Goal: Task Accomplishment & Management: Use online tool/utility

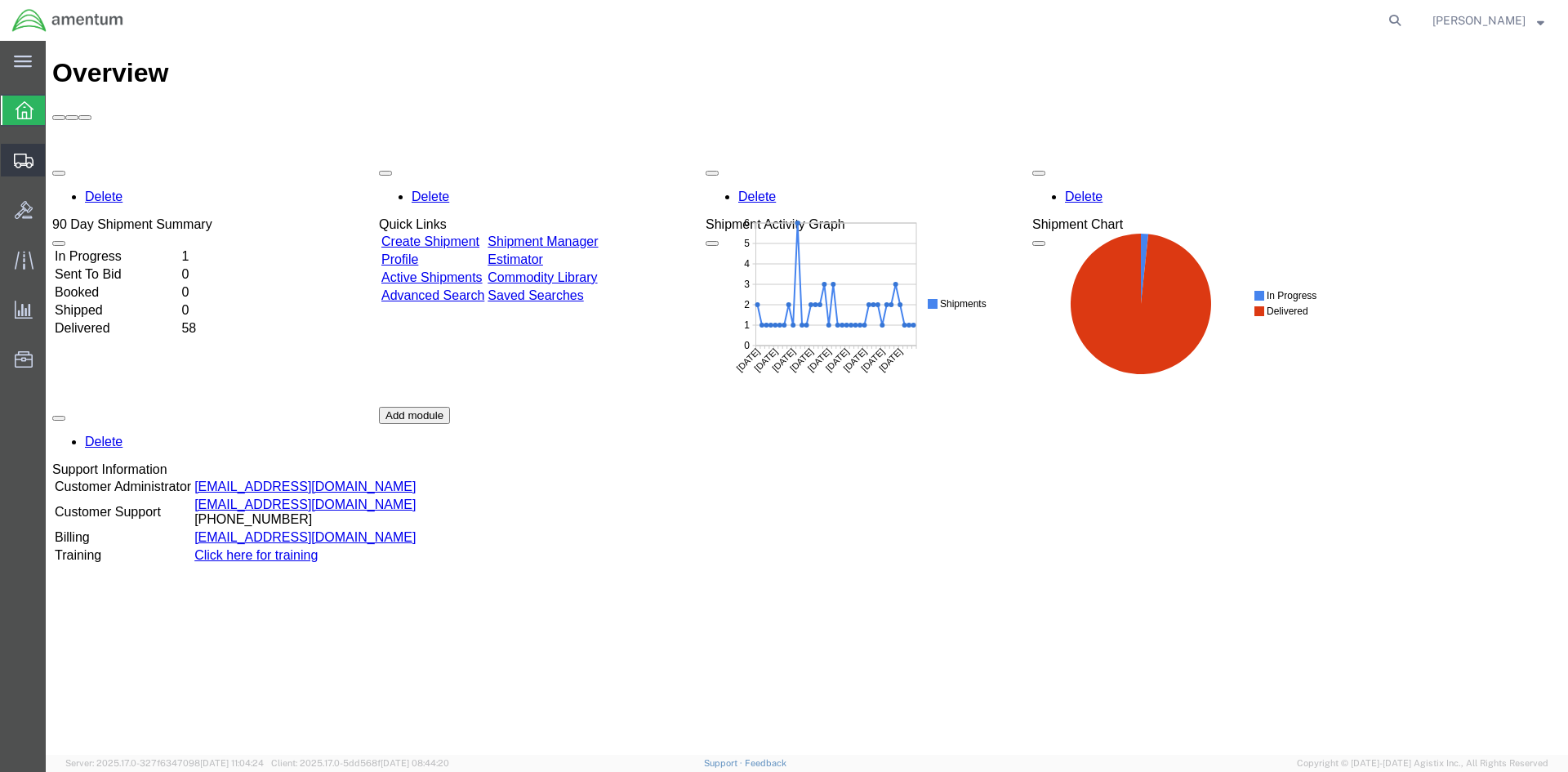
click at [0, 0] on span "Shipment Manager" at bounding box center [0, 0] width 0 height 0
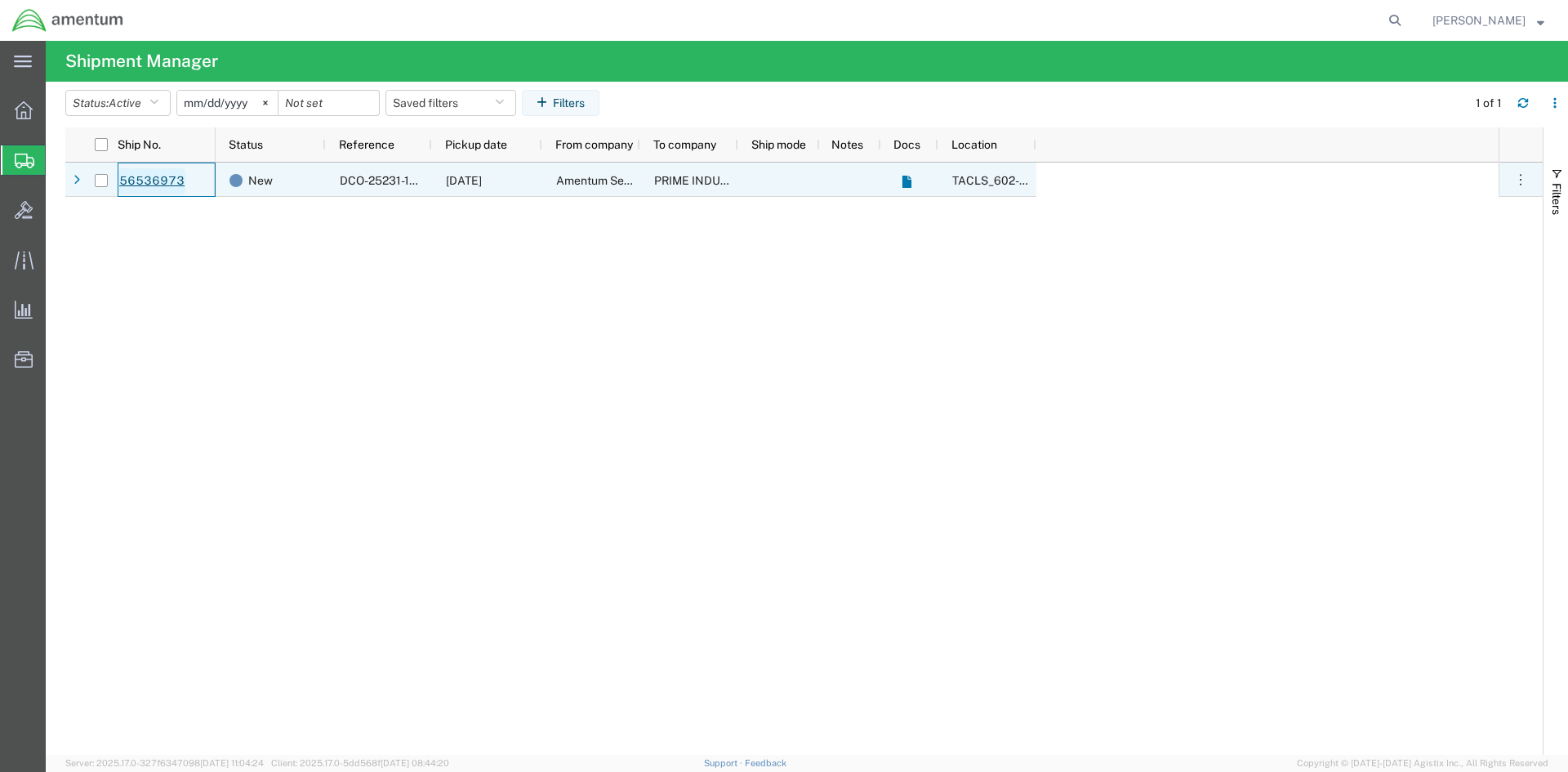
click at [140, 181] on link "56536973" at bounding box center [152, 181] width 67 height 26
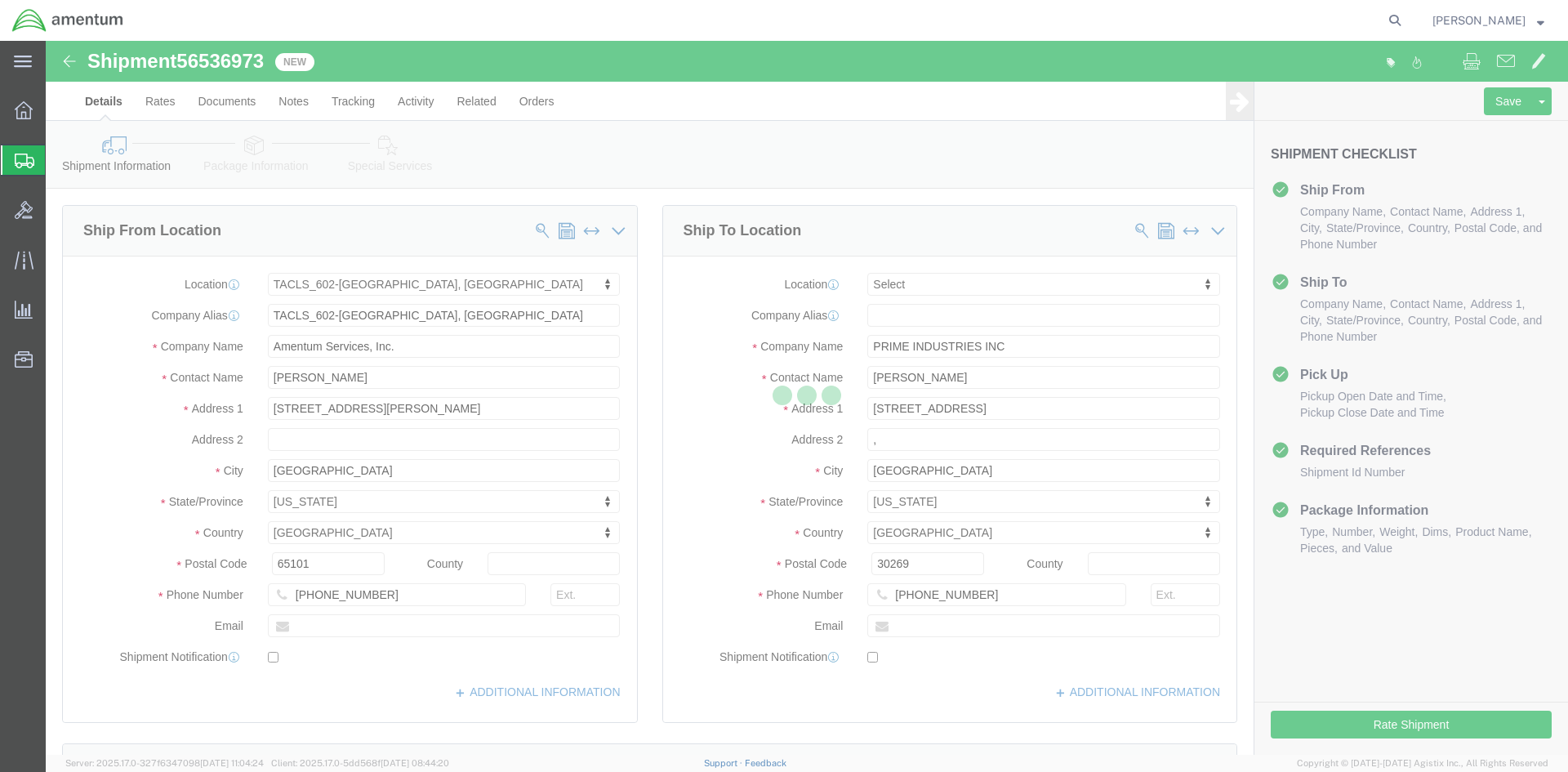
select select "42707"
select select
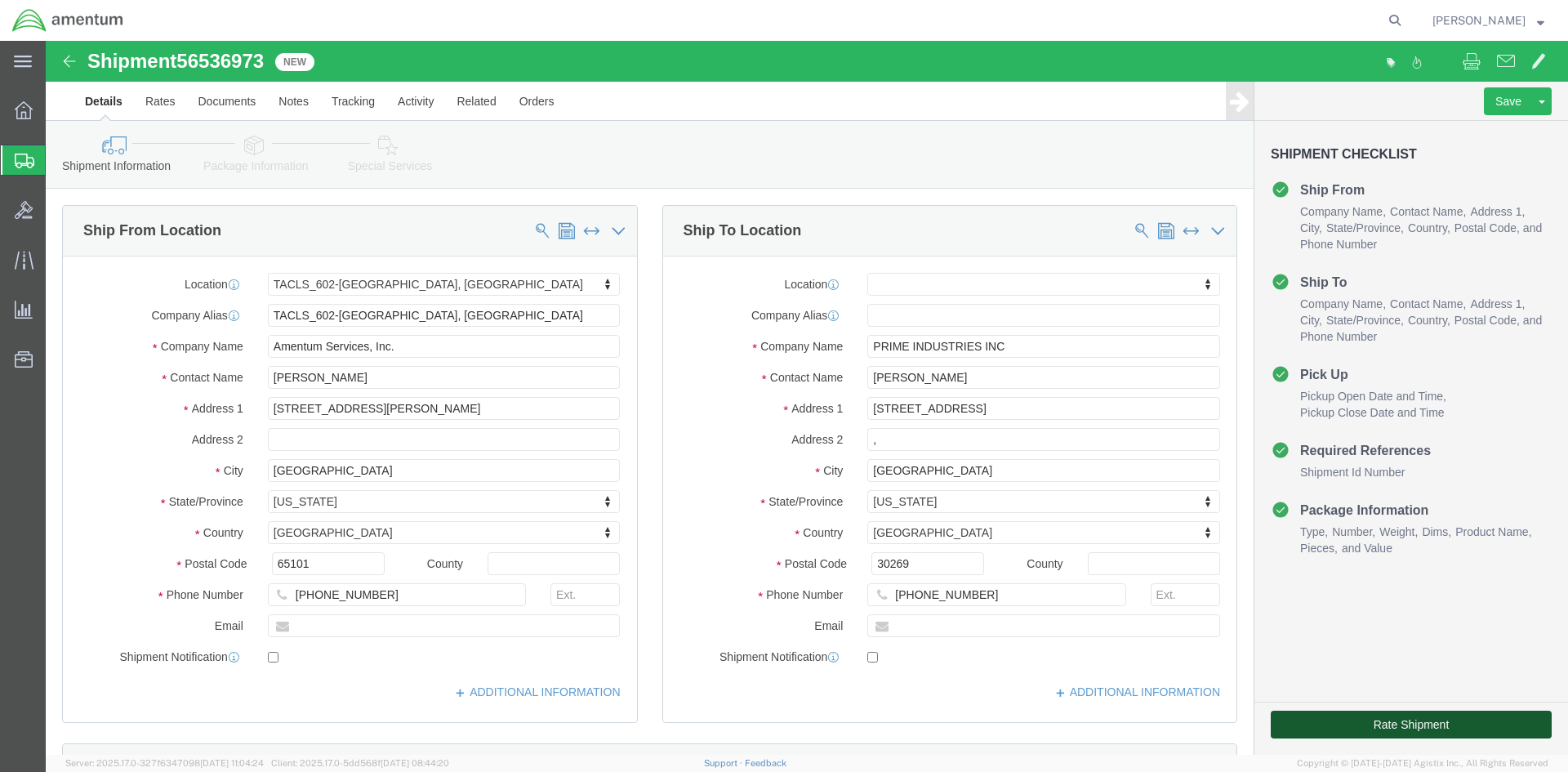
click button "Rate Shipment"
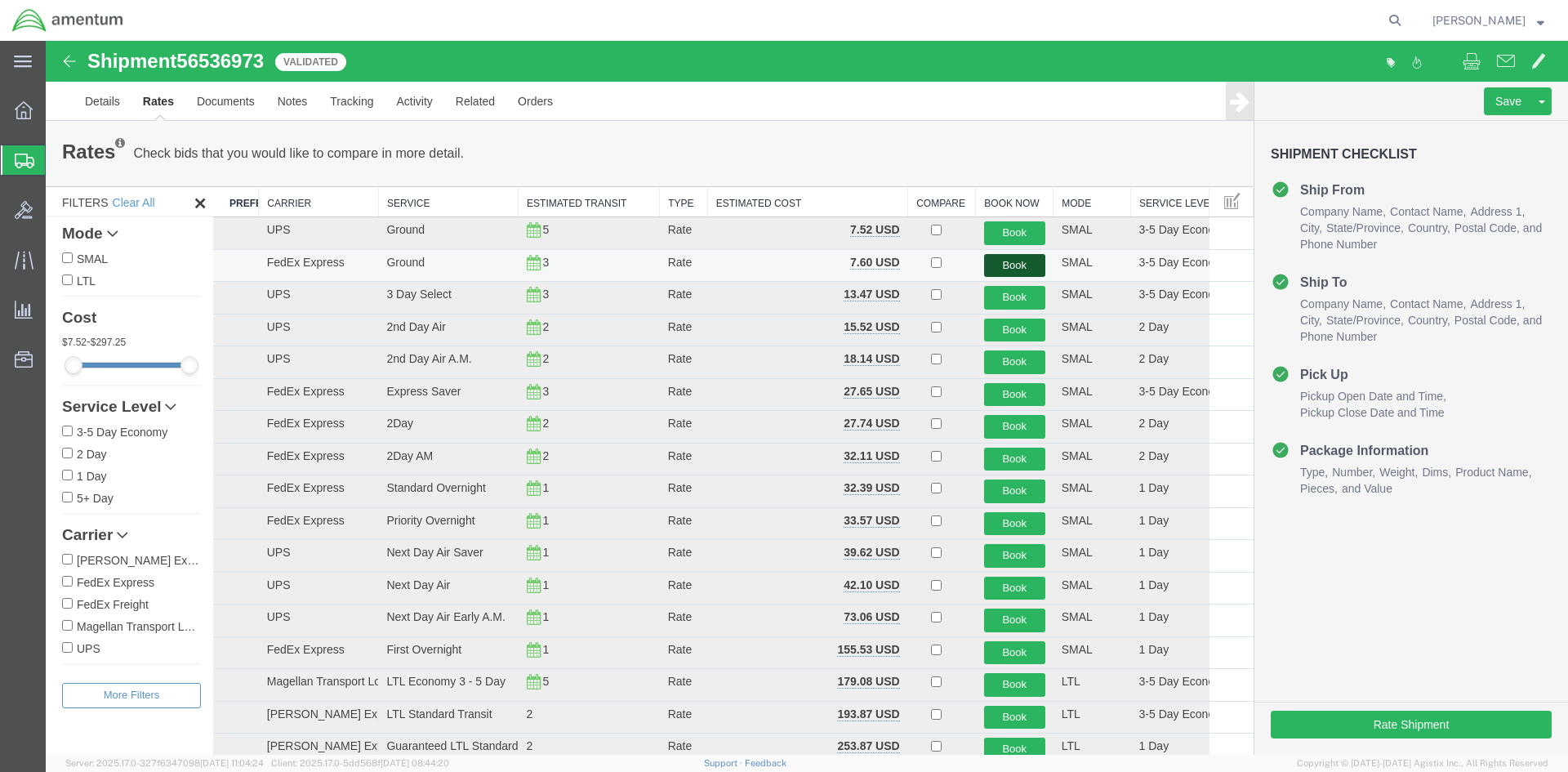
click at [1008, 265] on button "Book" at bounding box center [1015, 266] width 61 height 24
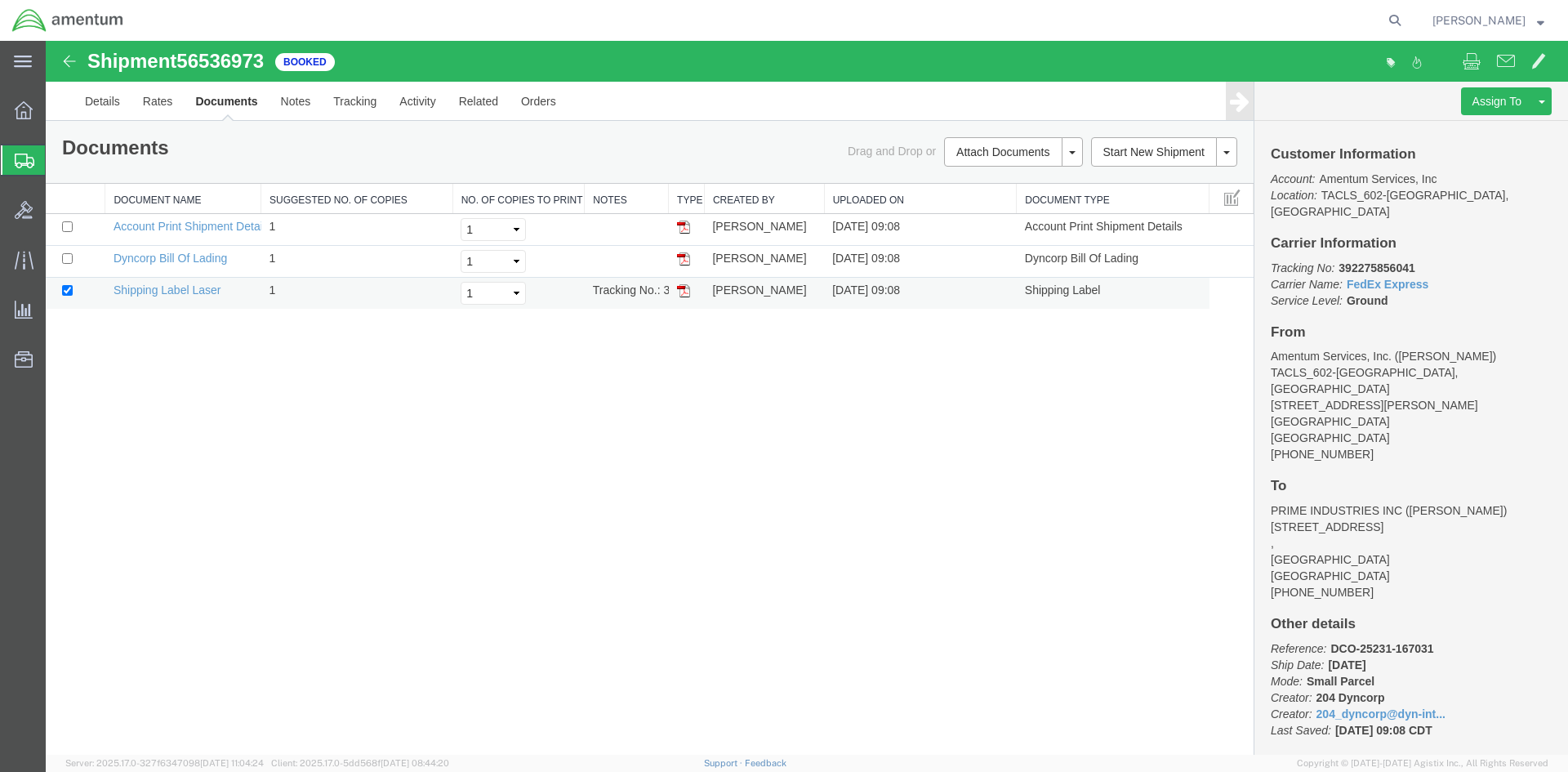
click at [683, 293] on img at bounding box center [684, 291] width 13 height 13
click at [0, 0] on span "Shipment Manager" at bounding box center [0, 0] width 0 height 0
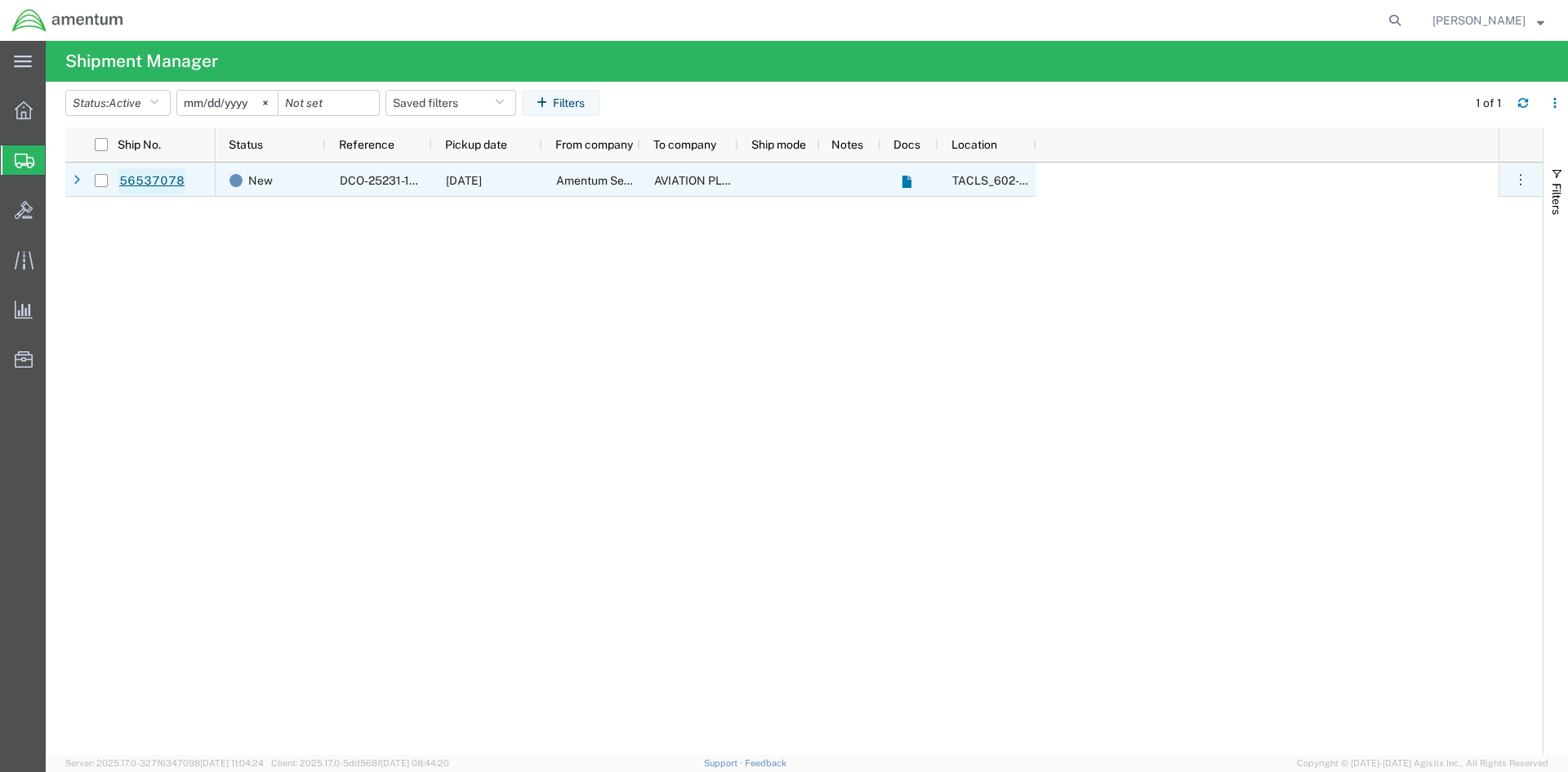
click at [164, 179] on link "56537078" at bounding box center [152, 181] width 67 height 26
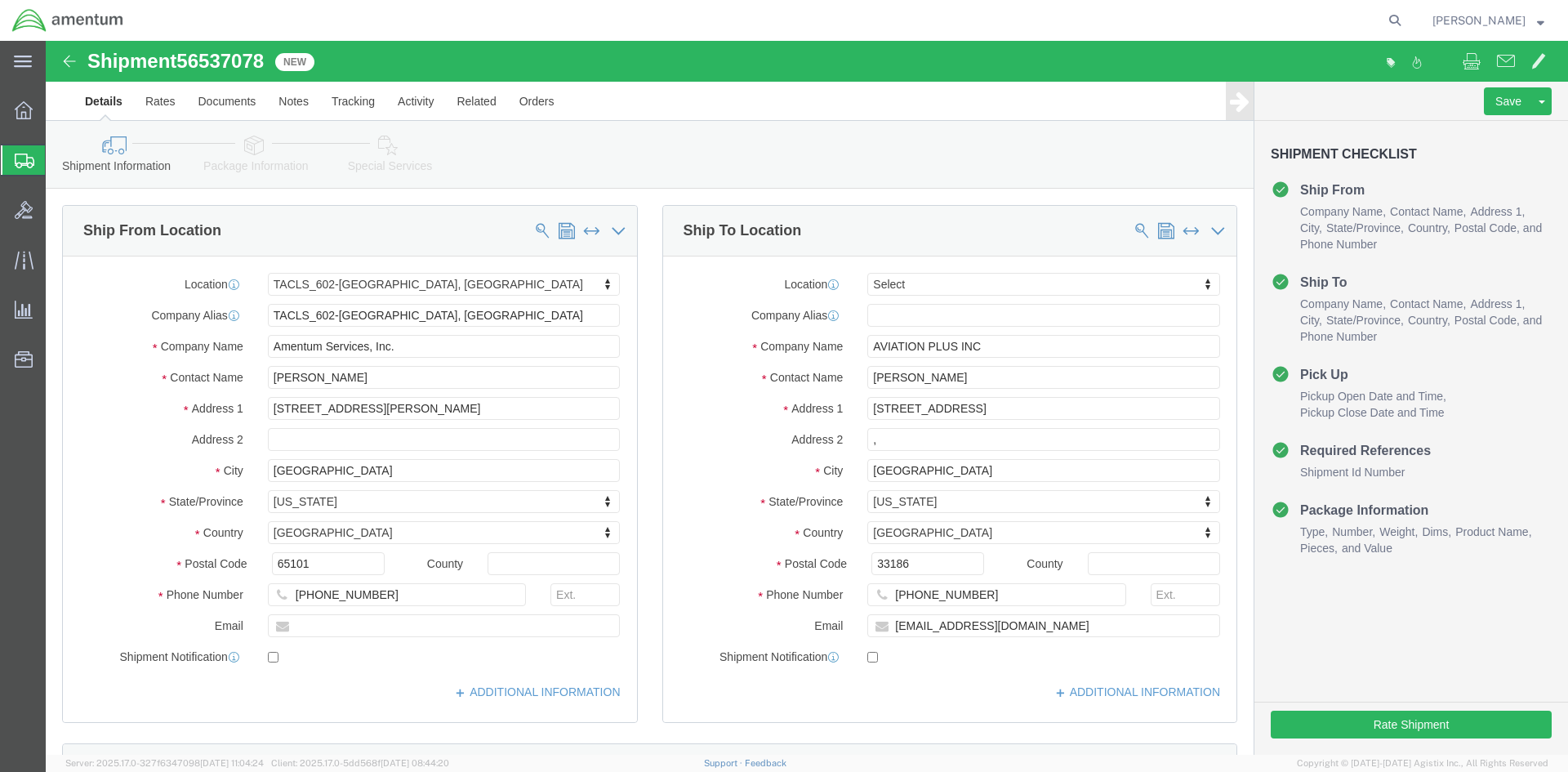
select select "42707"
select select
click button "Rate Shipment"
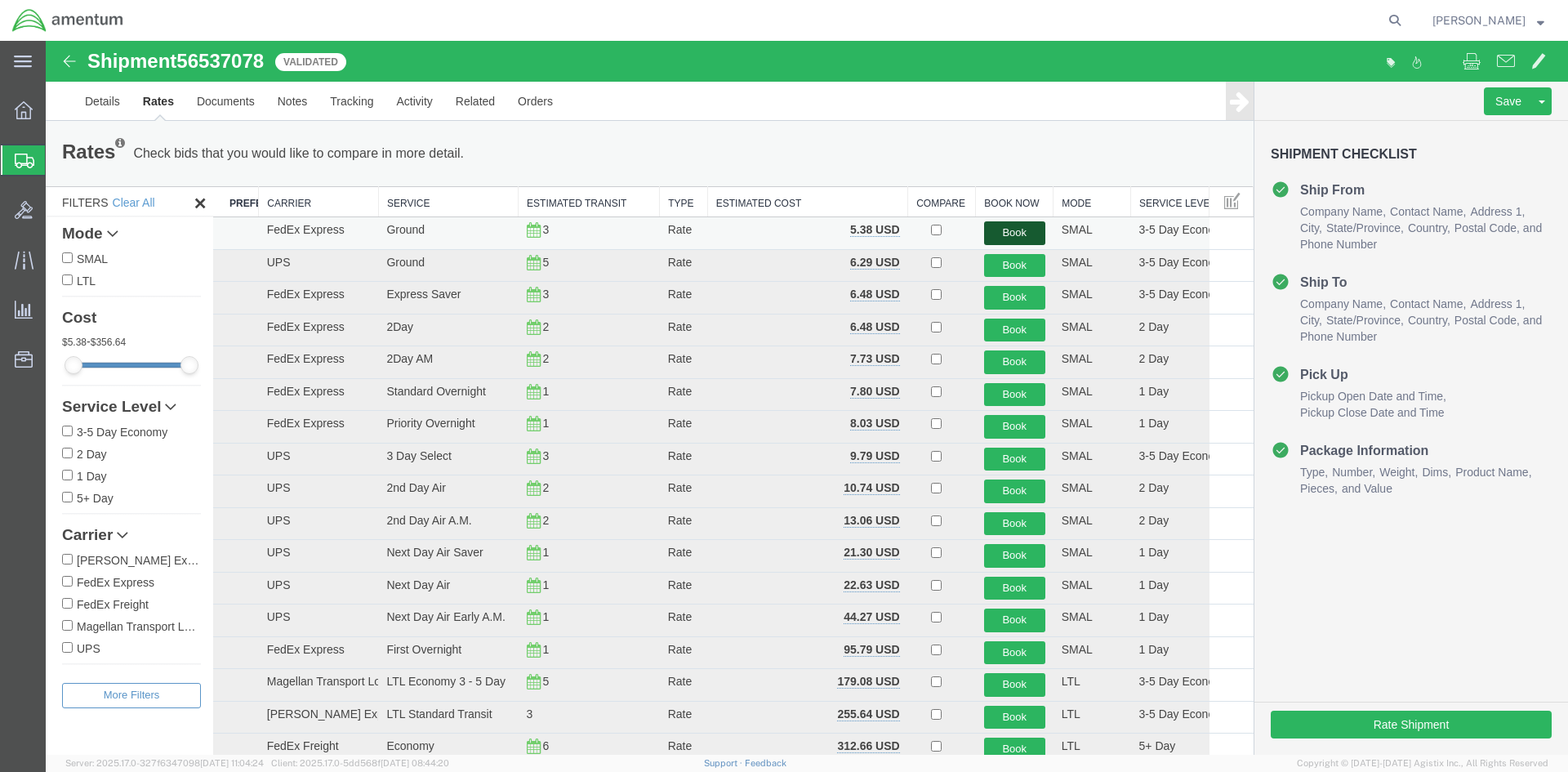
click at [997, 234] on button "Book" at bounding box center [1015, 233] width 61 height 24
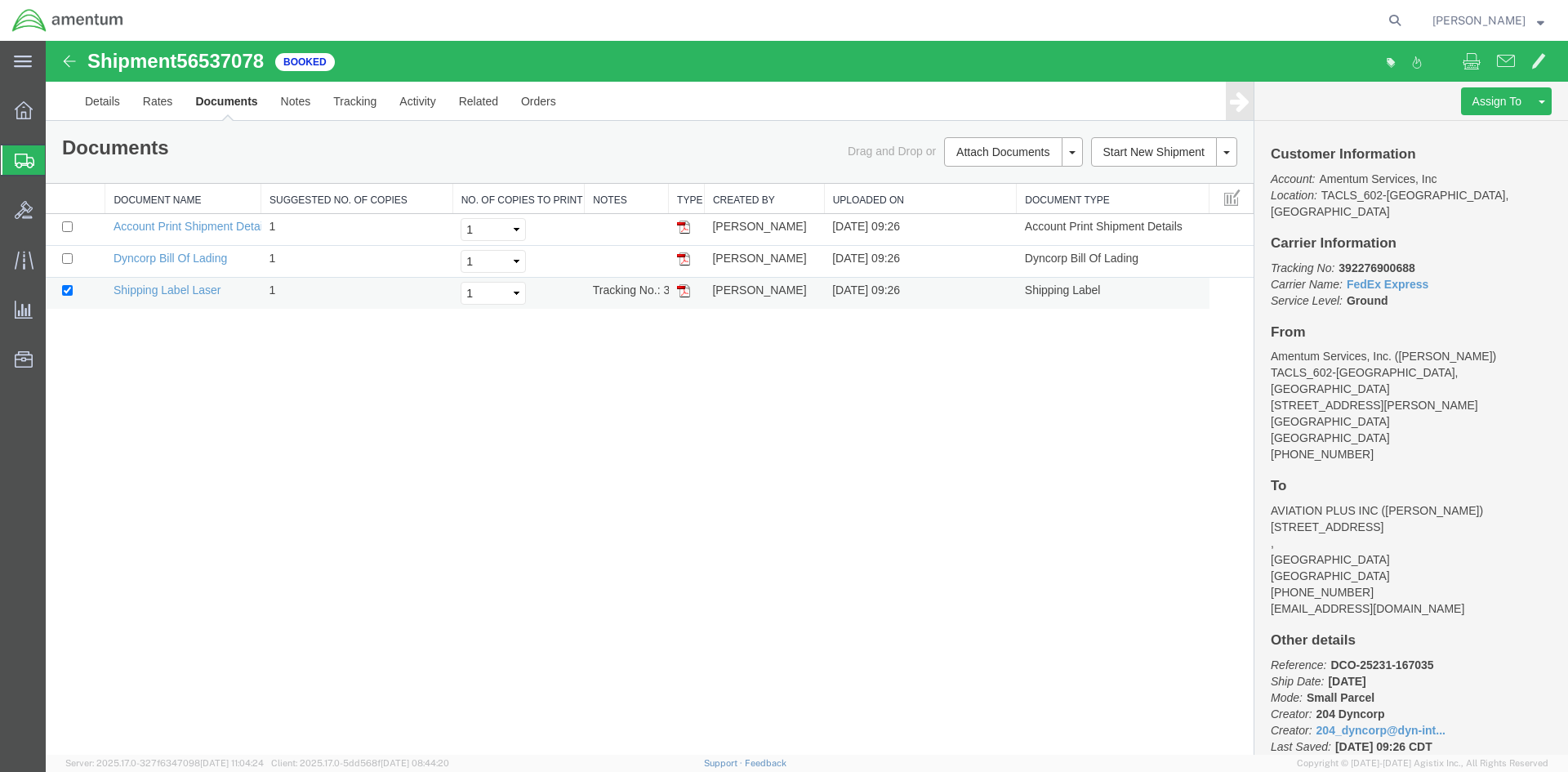
click at [683, 293] on img at bounding box center [684, 291] width 13 height 13
click at [0, 0] on span "Shipment Manager" at bounding box center [0, 0] width 0 height 0
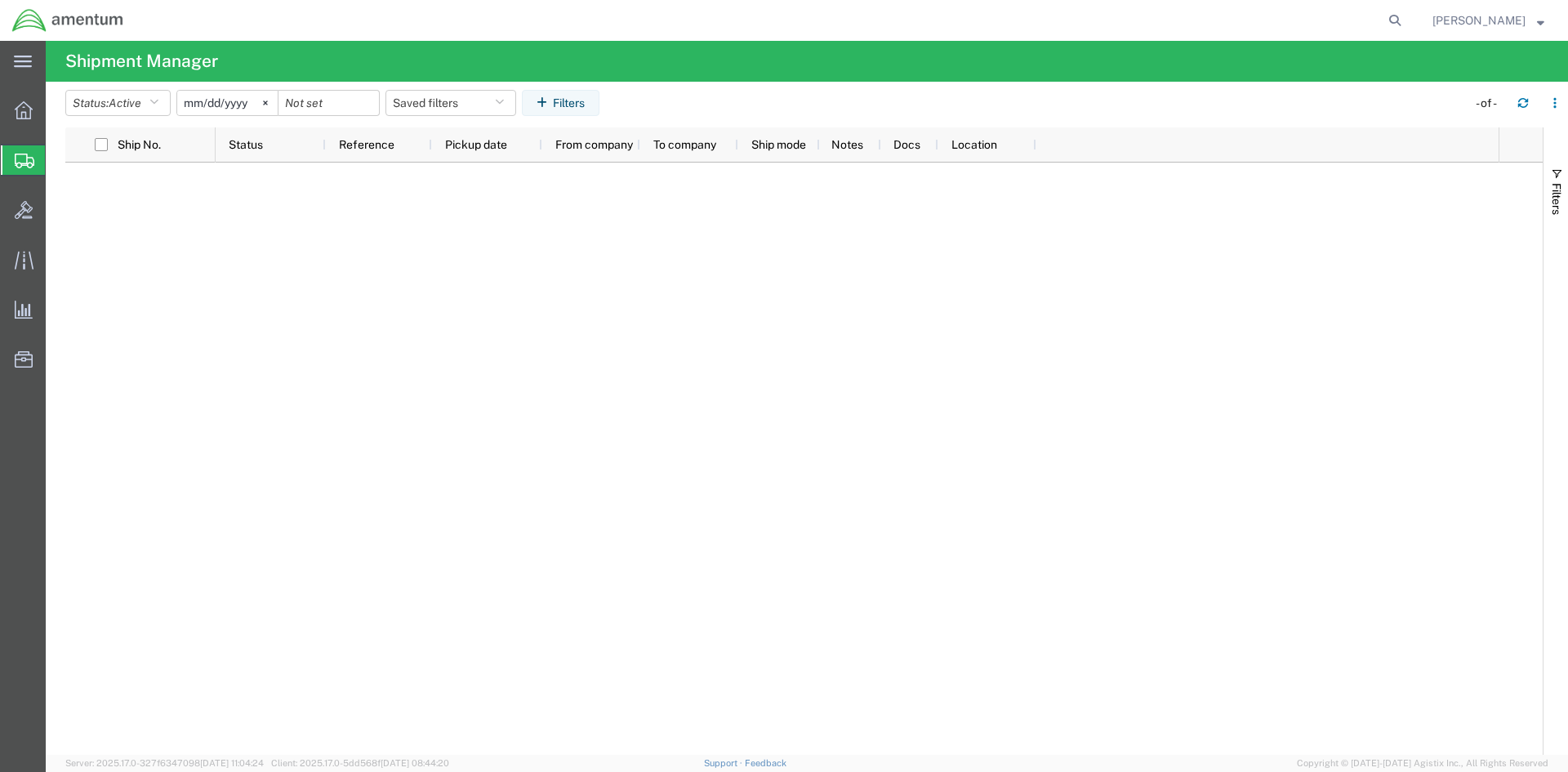
click at [0, 0] on span "Shipment Manager" at bounding box center [0, 0] width 0 height 0
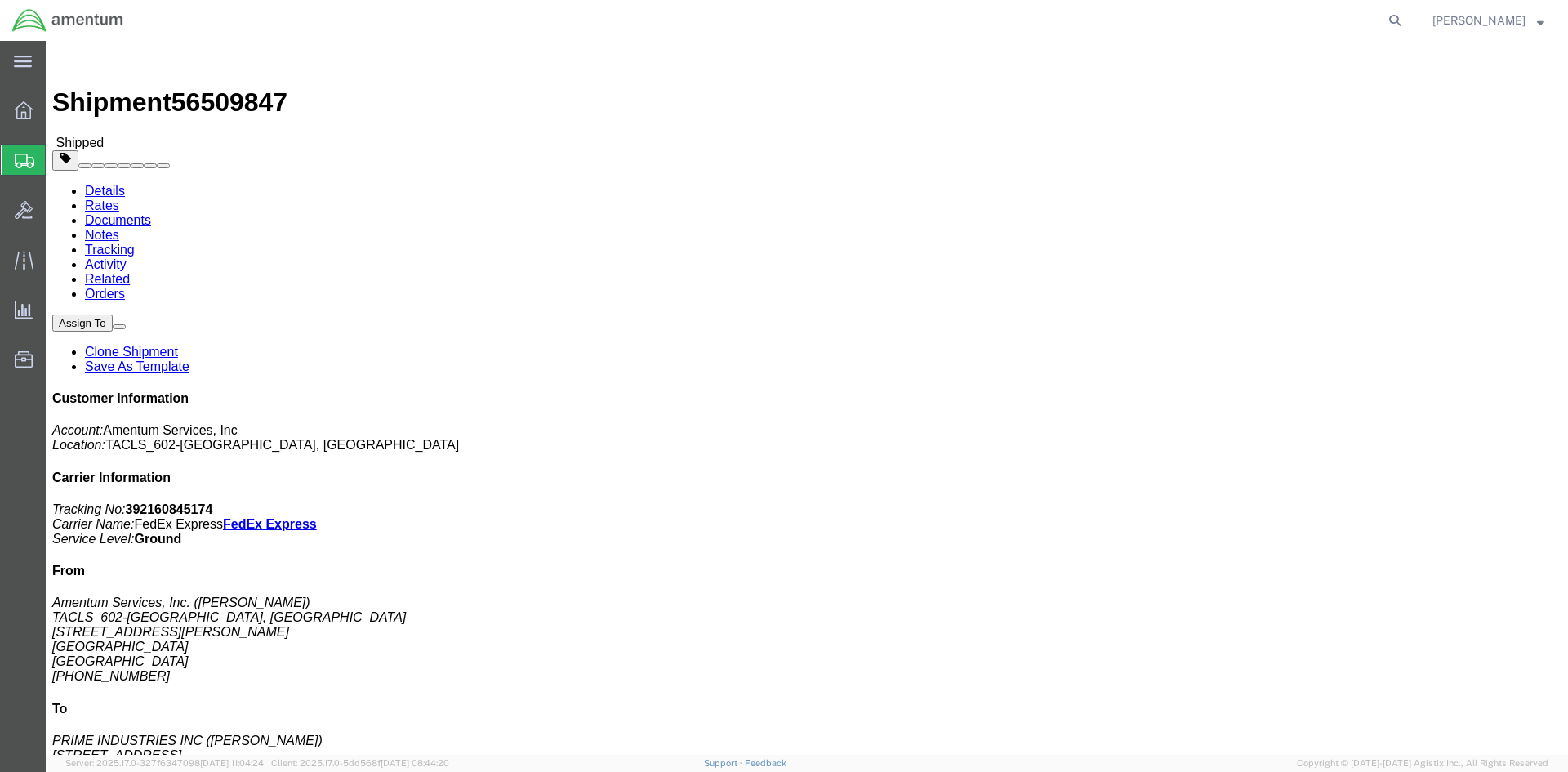
click at [0, 0] on span "Shipment Manager" at bounding box center [0, 0] width 0 height 0
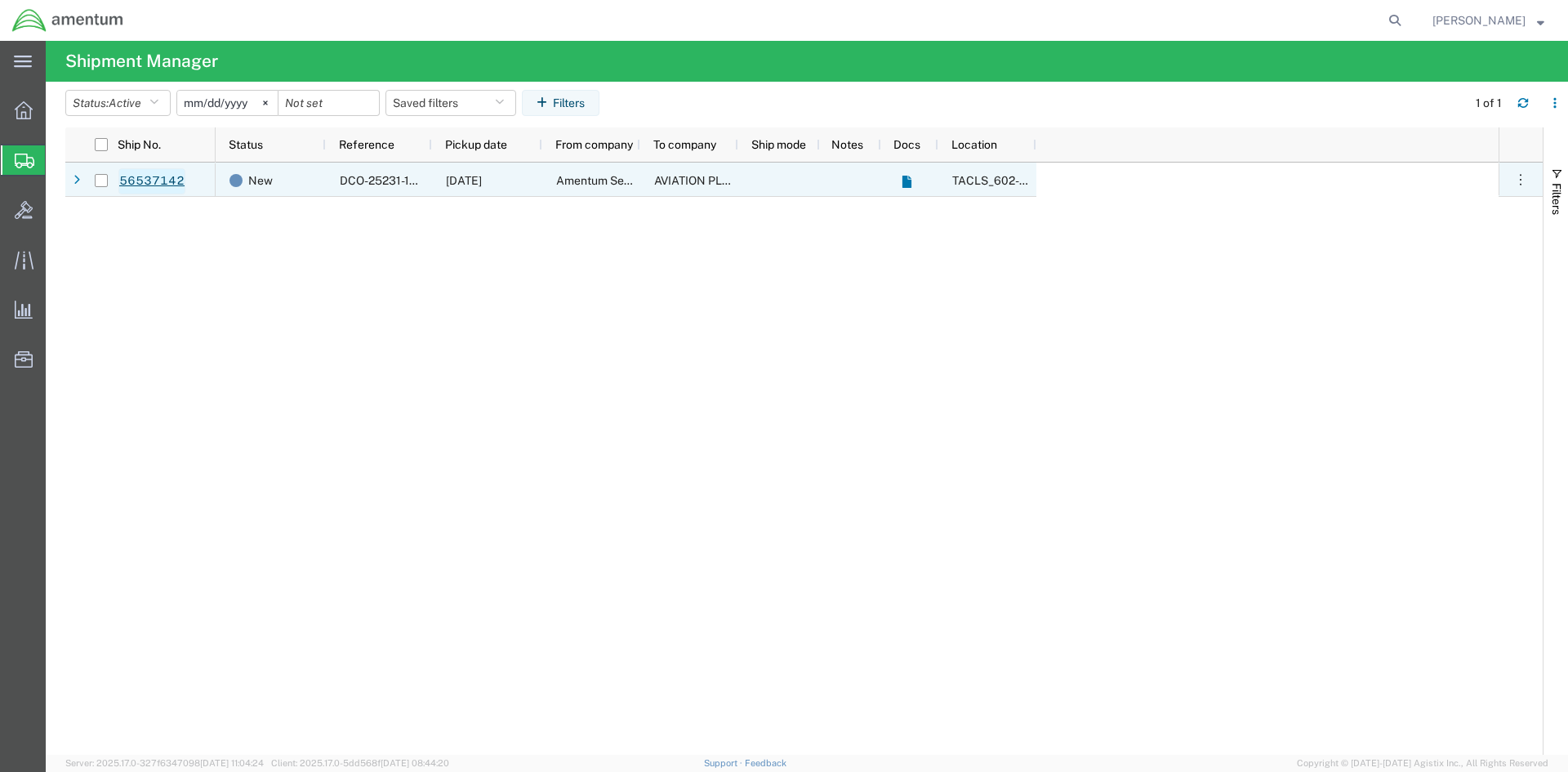
click at [132, 181] on link "56537142" at bounding box center [152, 181] width 67 height 26
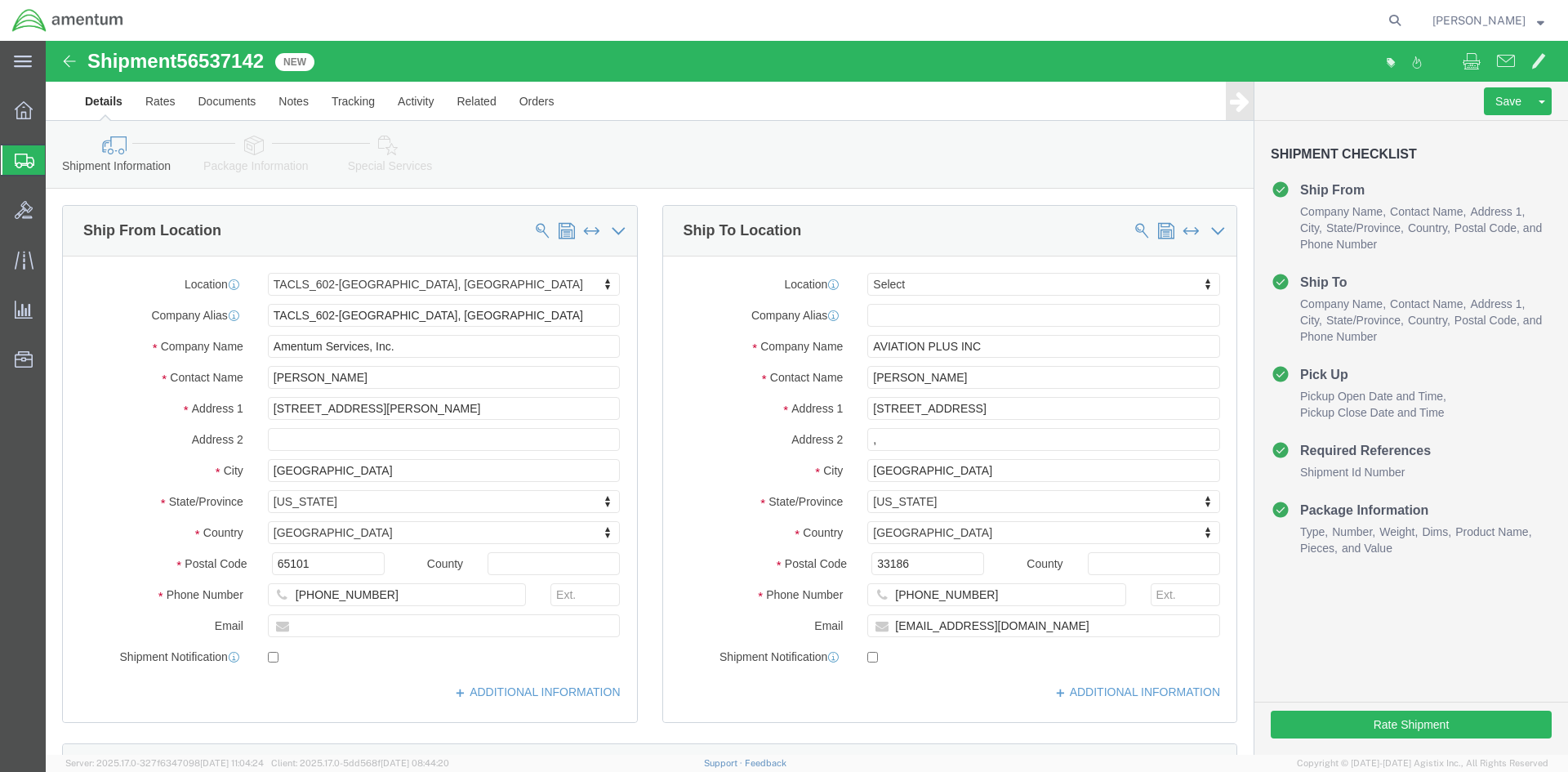
select select "42707"
select select
click button "Rate Shipment"
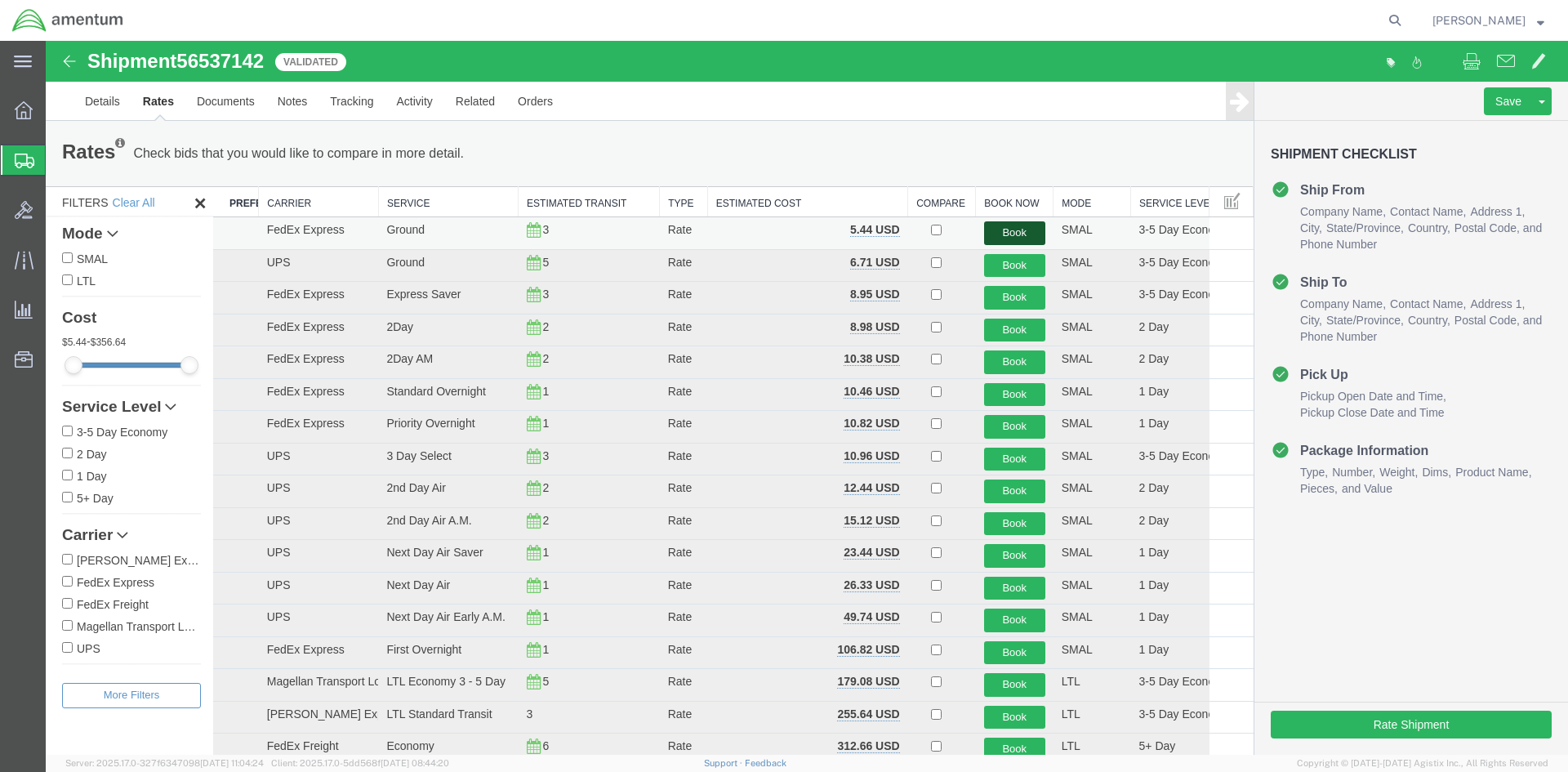
click at [1002, 235] on button "Book" at bounding box center [1015, 233] width 61 height 24
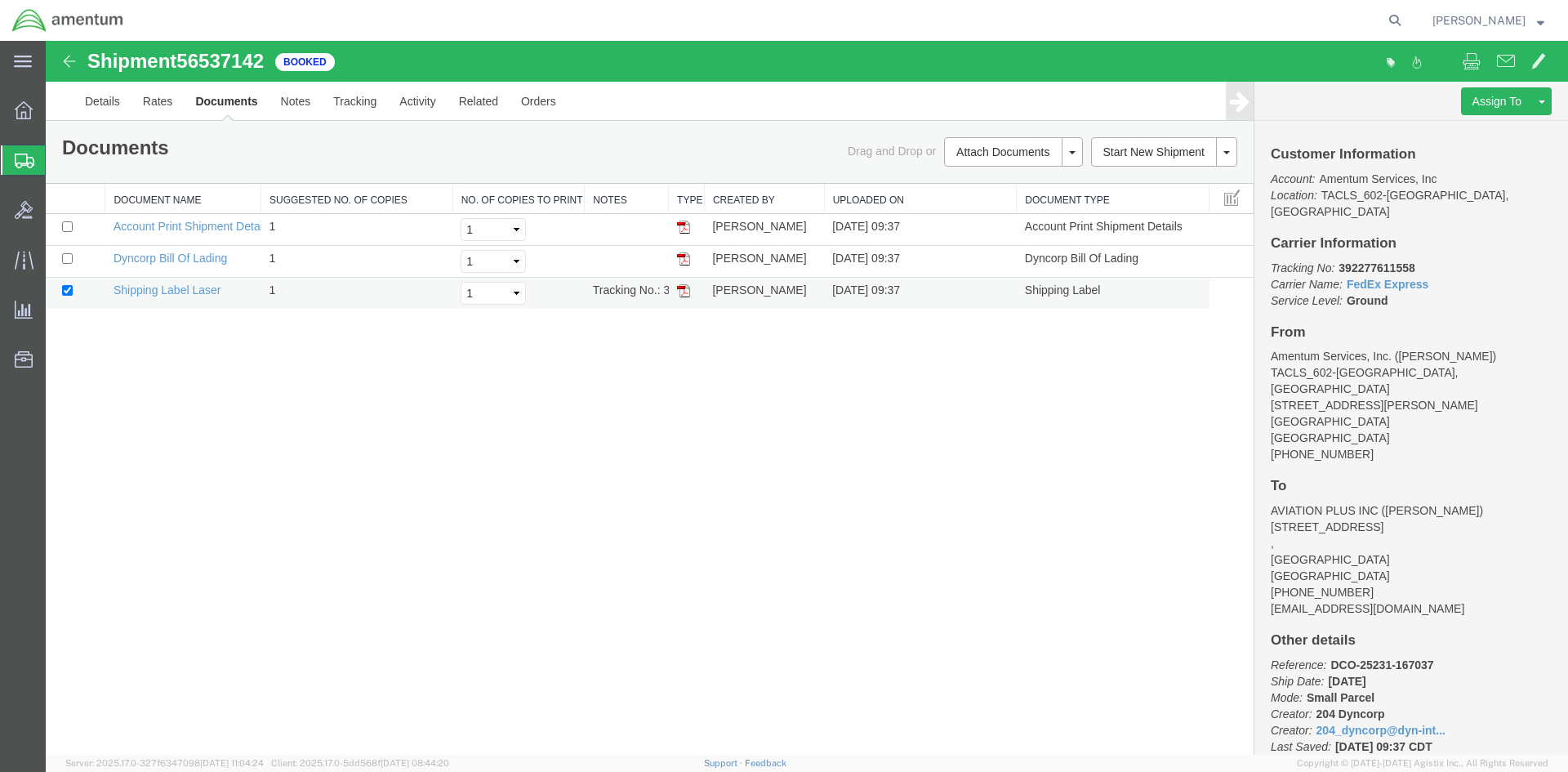
click at [684, 290] on img at bounding box center [684, 291] width 13 height 13
click at [0, 0] on span "Shipment Manager" at bounding box center [0, 0] width 0 height 0
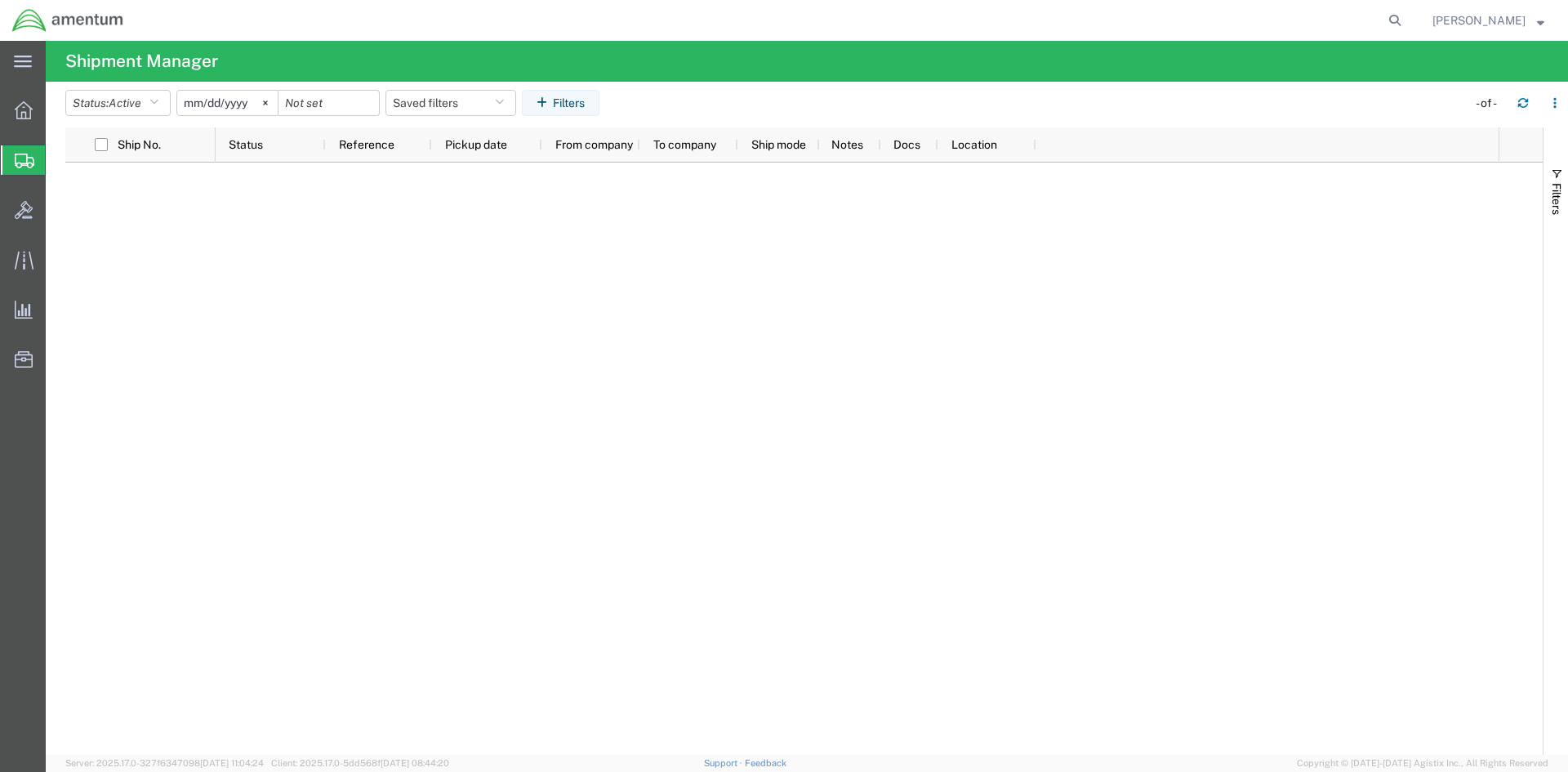
click at [0, 0] on span "Shipment Manager" at bounding box center [0, 0] width 0 height 0
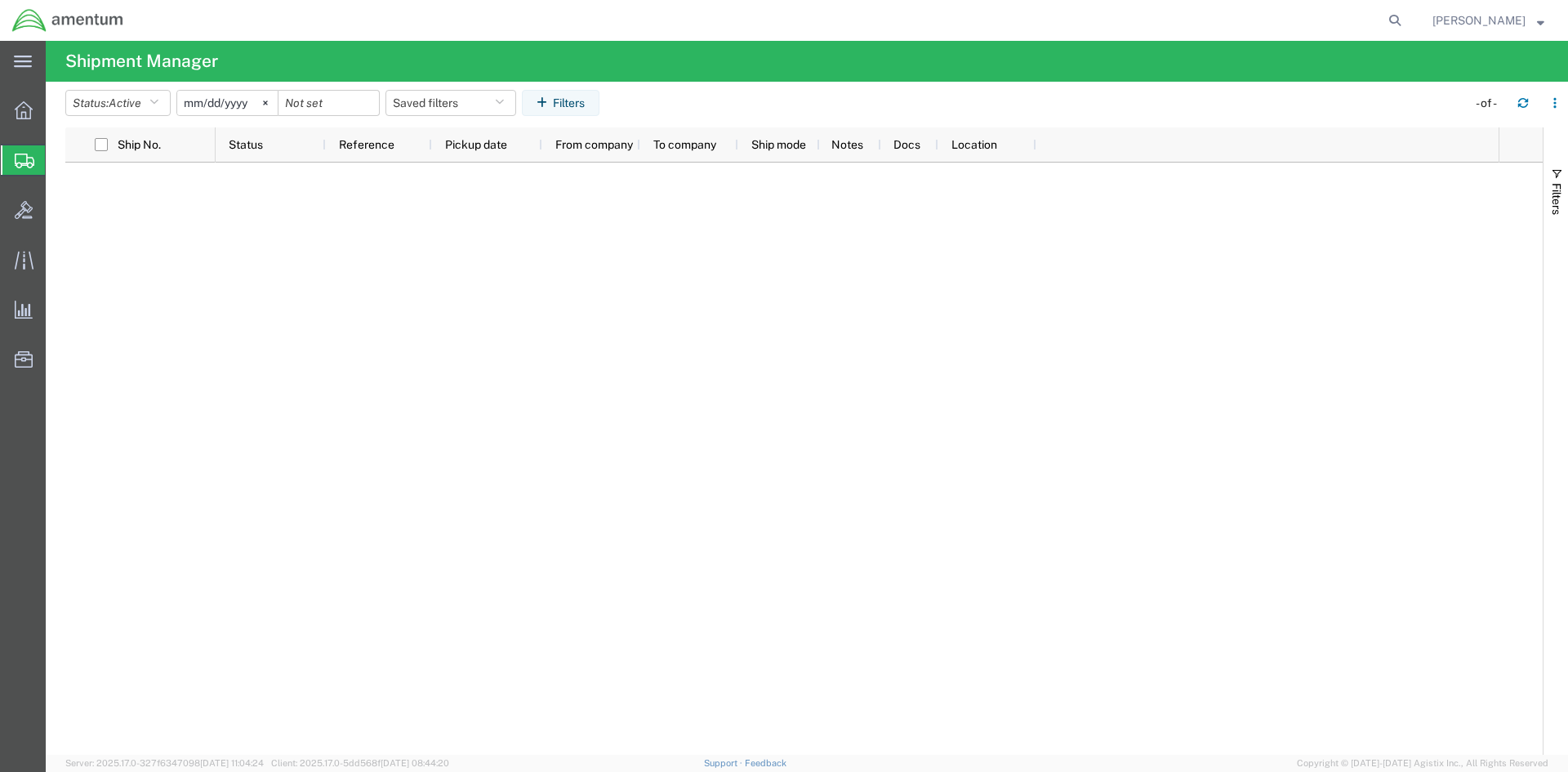
click at [0, 0] on span "Create Shipment" at bounding box center [0, 0] width 0 height 0
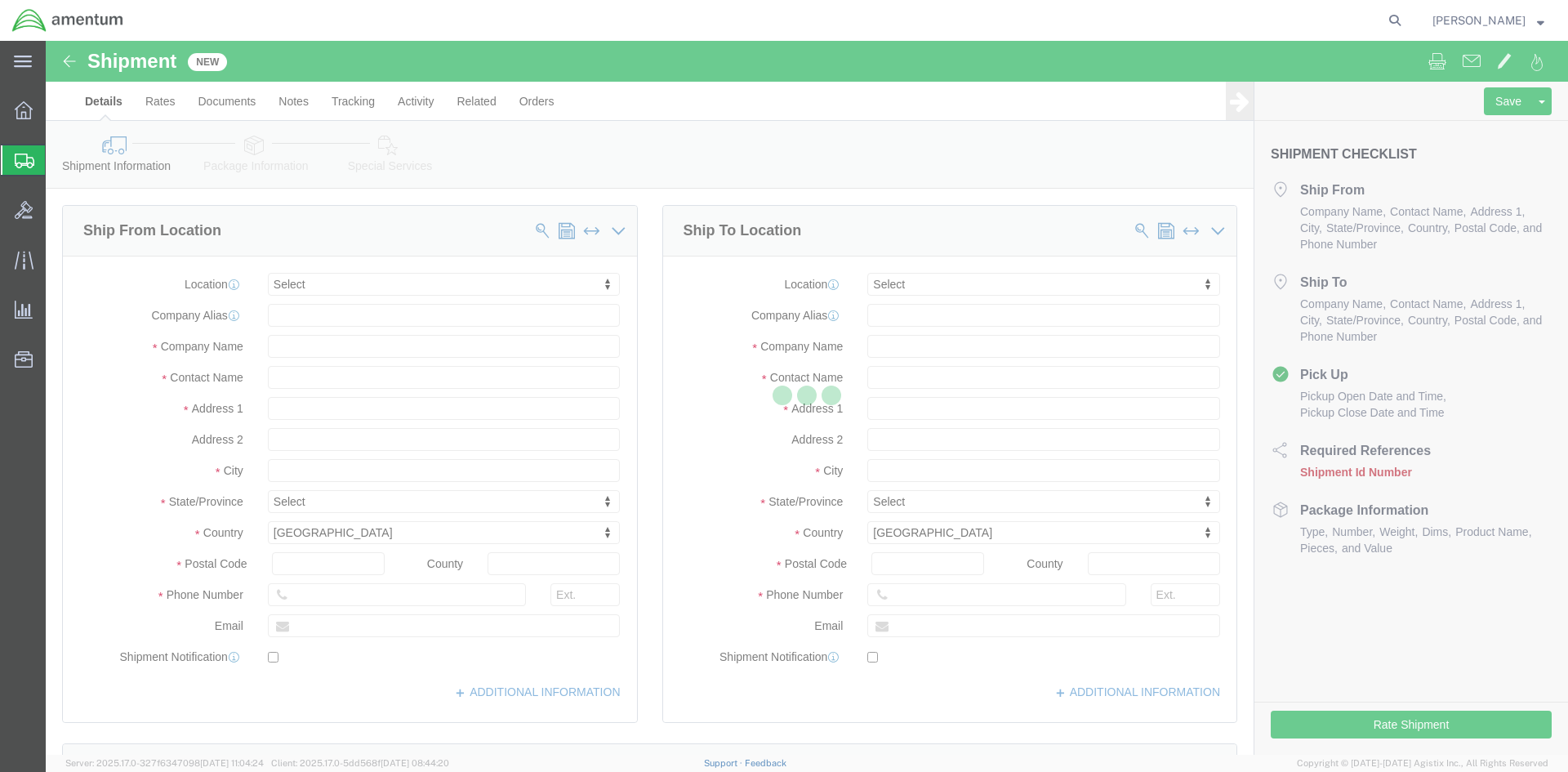
select select
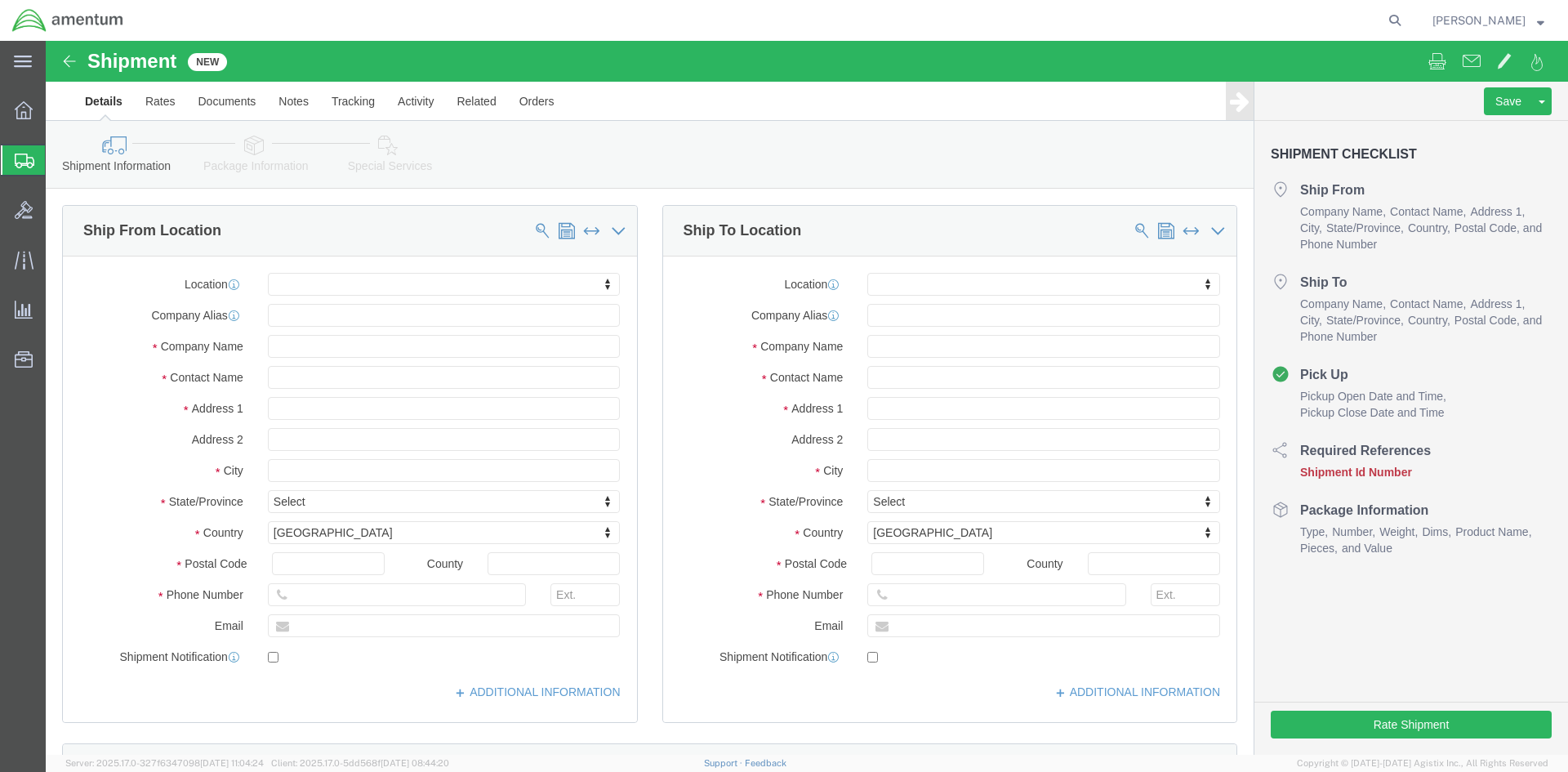
click at [0, 0] on span "Shipment Manager" at bounding box center [0, 0] width 0 height 0
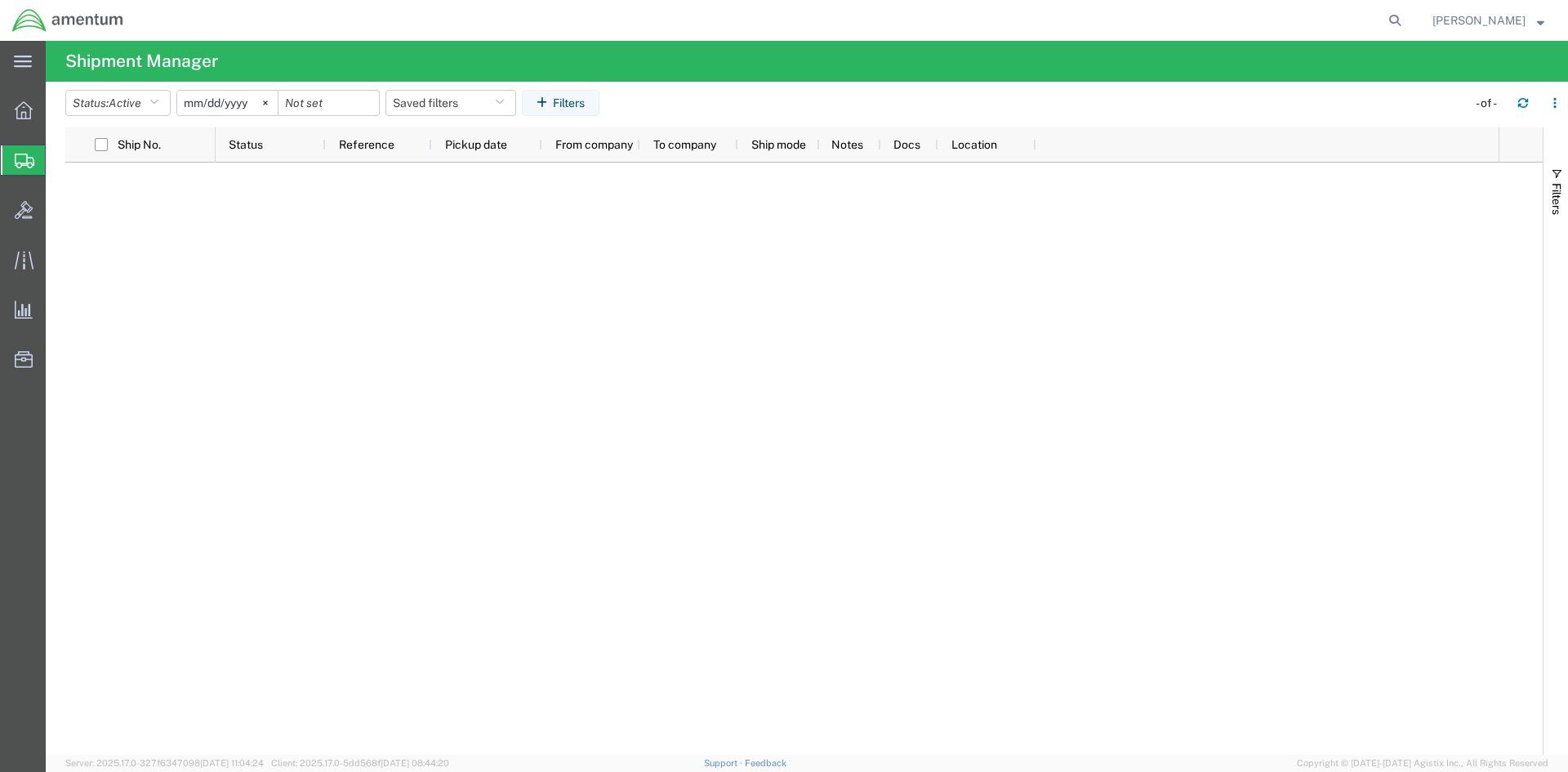
click at [129, 185] on div at bounding box center [804, 458] width 1478 height 593
click at [158, 102] on icon "button" at bounding box center [153, 103] width 9 height 11
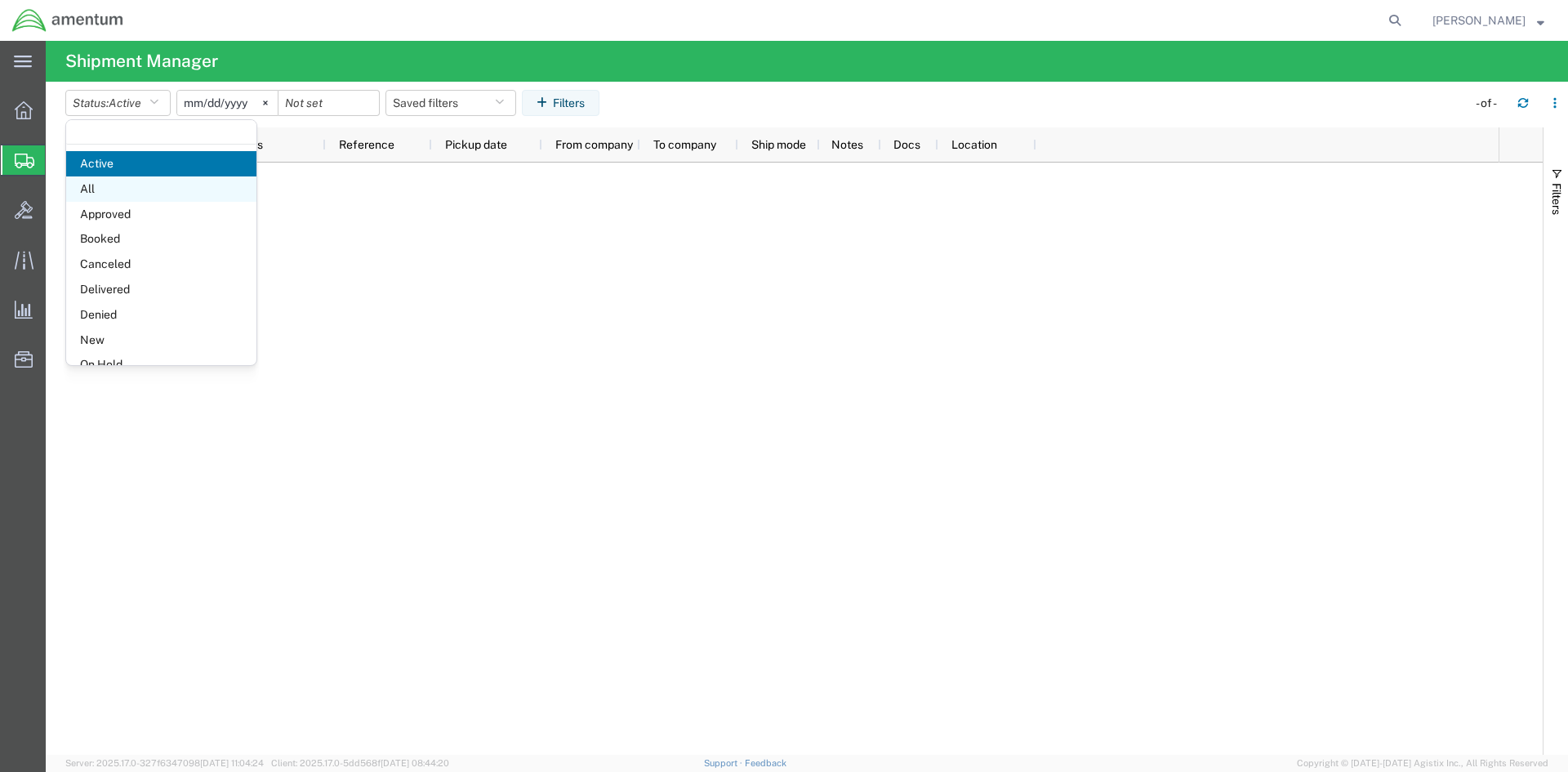
click at [118, 188] on span "All" at bounding box center [161, 188] width 190 height 25
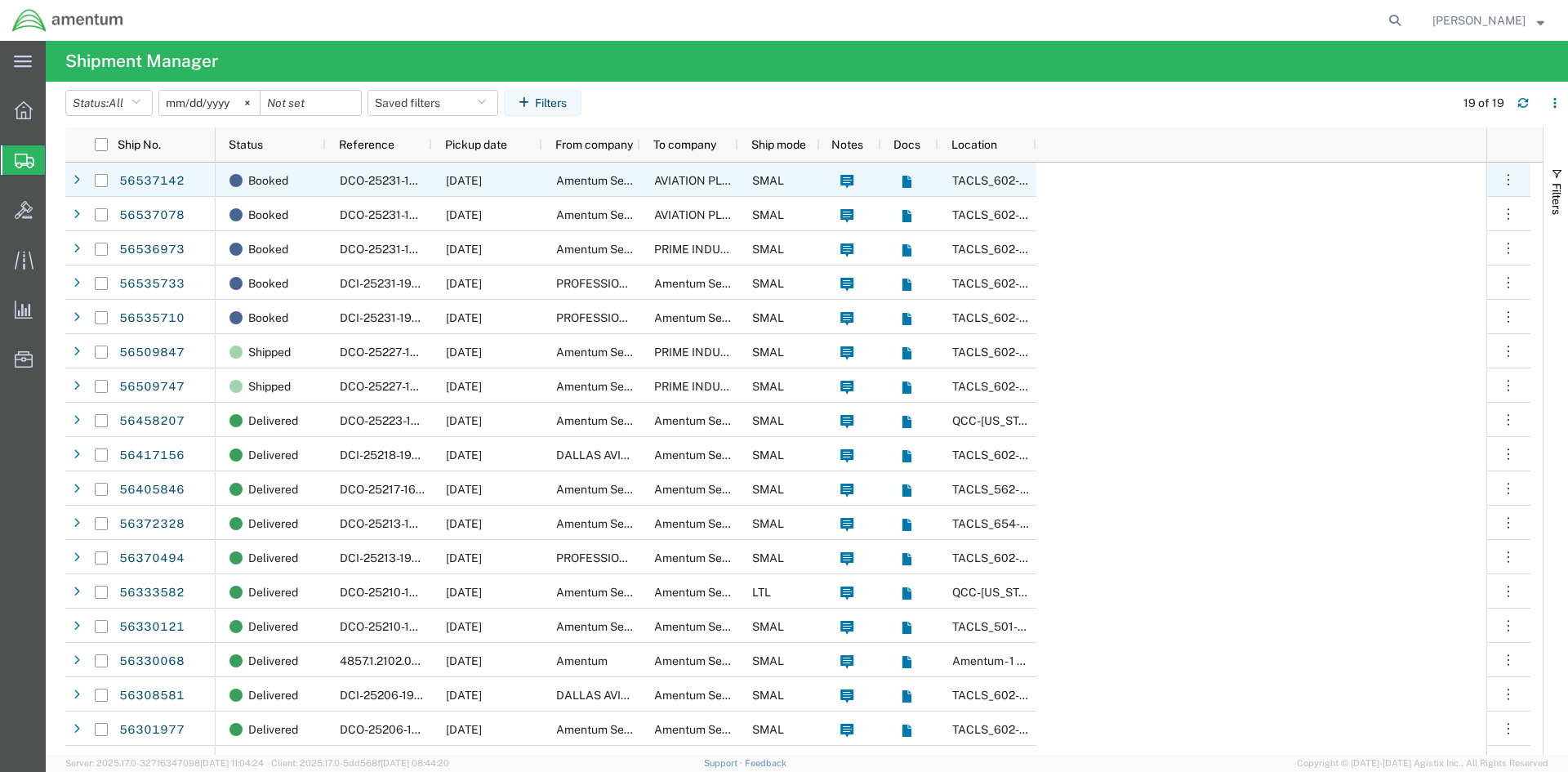
click at [482, 178] on span "[DATE]" at bounding box center [464, 180] width 36 height 13
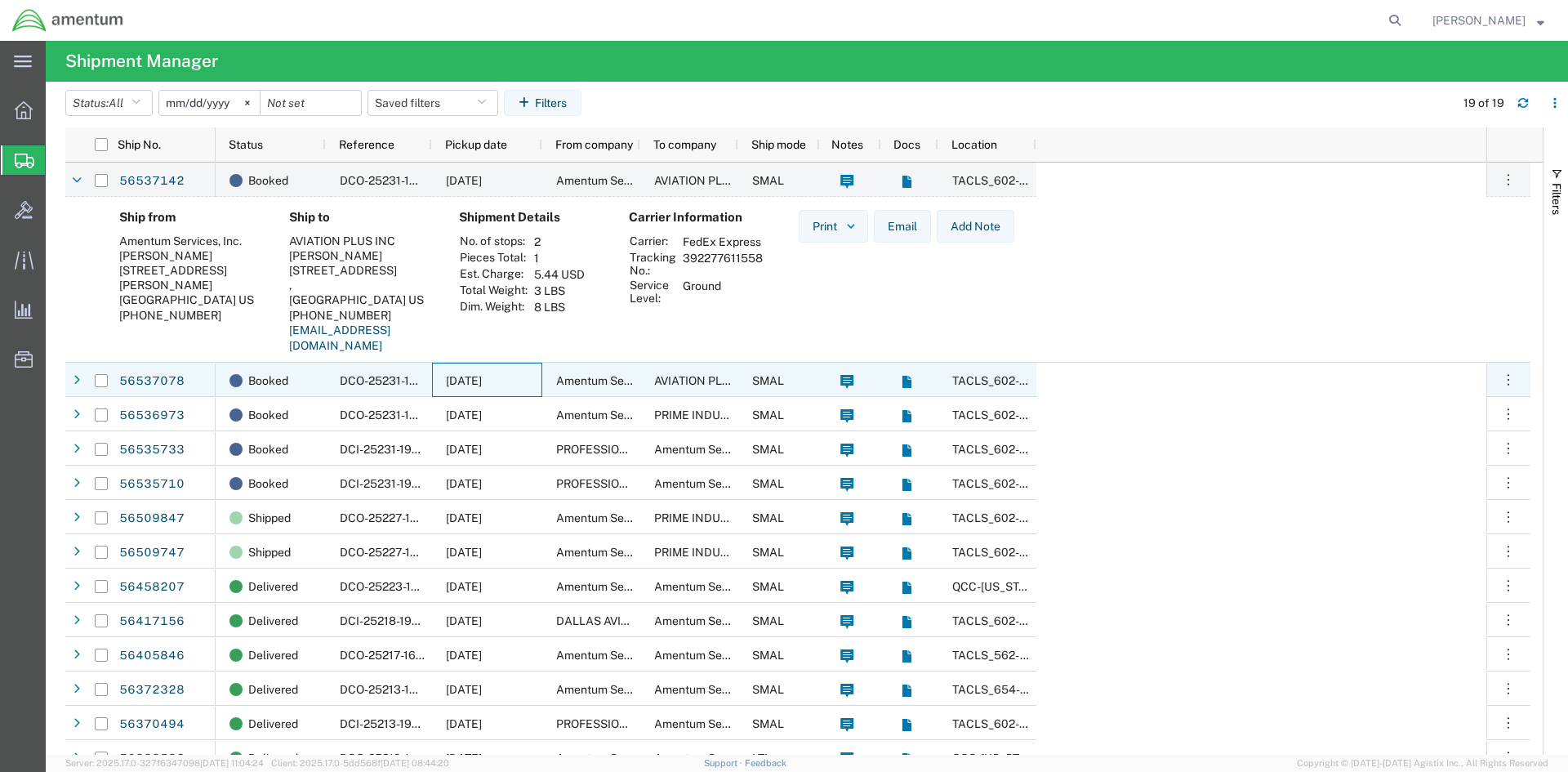
click at [482, 378] on span "[DATE]" at bounding box center [464, 381] width 36 height 13
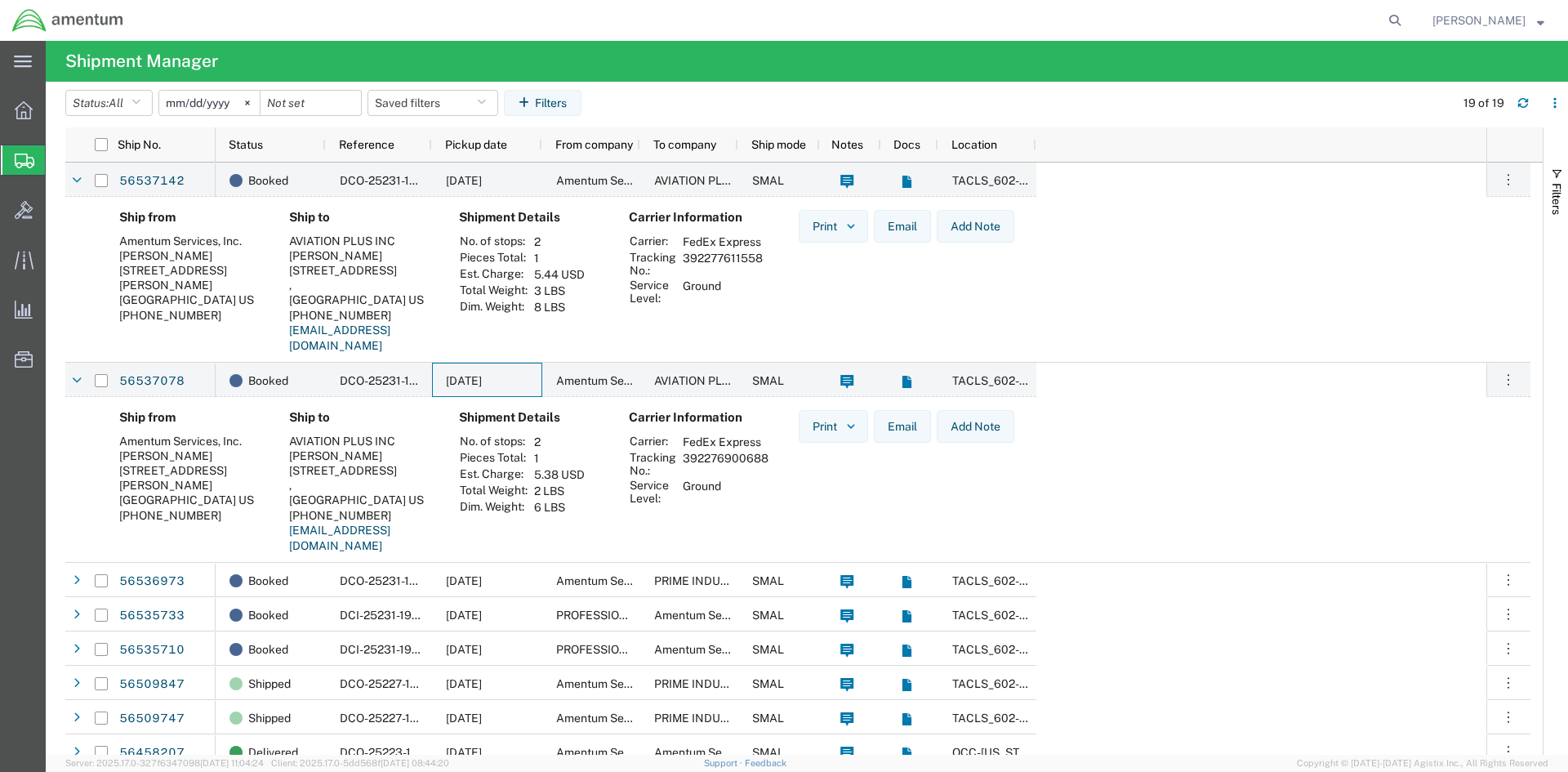
click at [32, 159] on icon at bounding box center [25, 161] width 20 height 15
click at [0, 0] on span "Shipment Manager" at bounding box center [0, 0] width 0 height 0
click at [141, 102] on icon "button" at bounding box center [136, 103] width 9 height 11
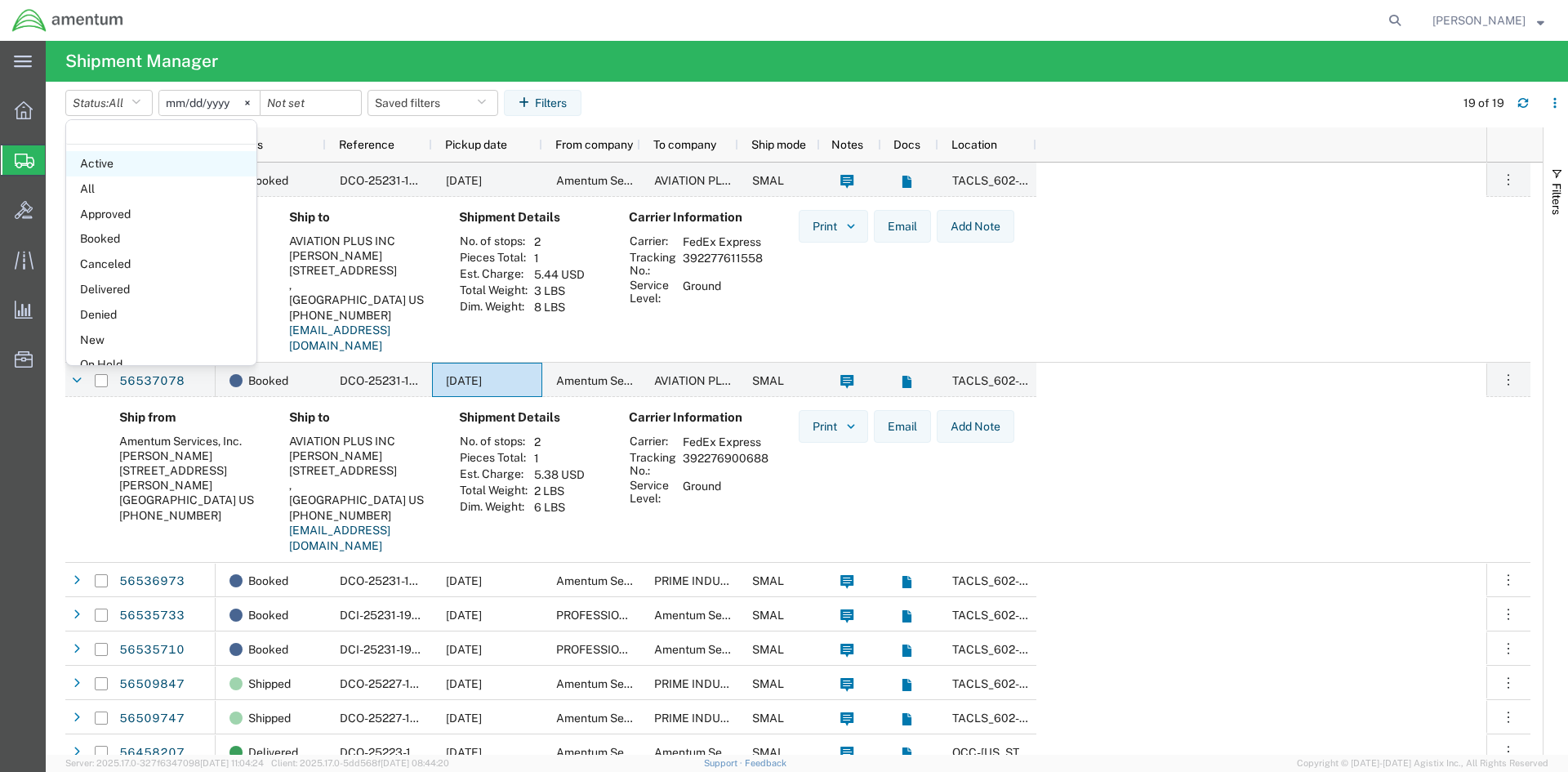
click at [128, 169] on span "Active" at bounding box center [161, 163] width 190 height 25
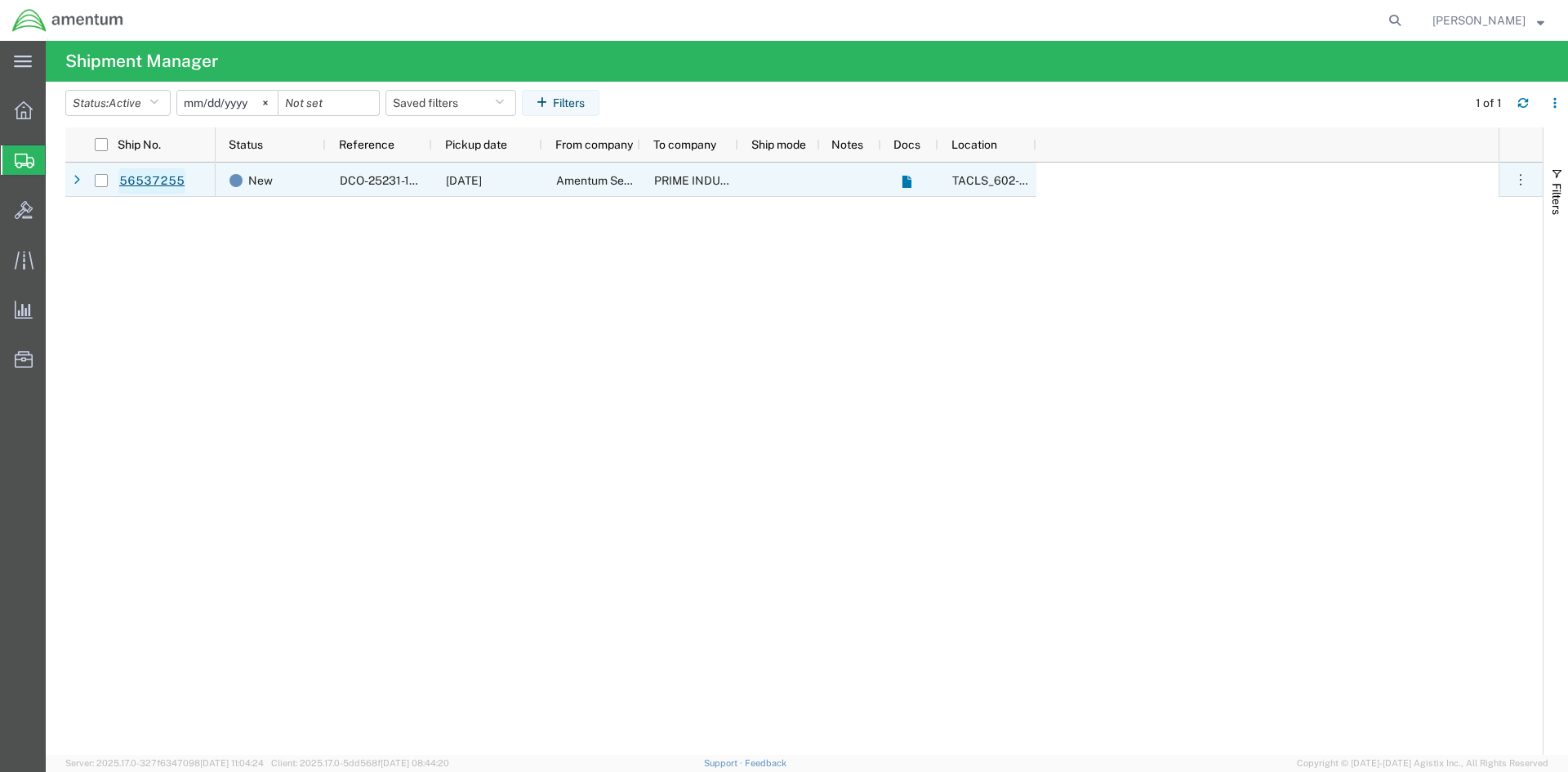
click at [149, 176] on link "56537255" at bounding box center [152, 181] width 67 height 26
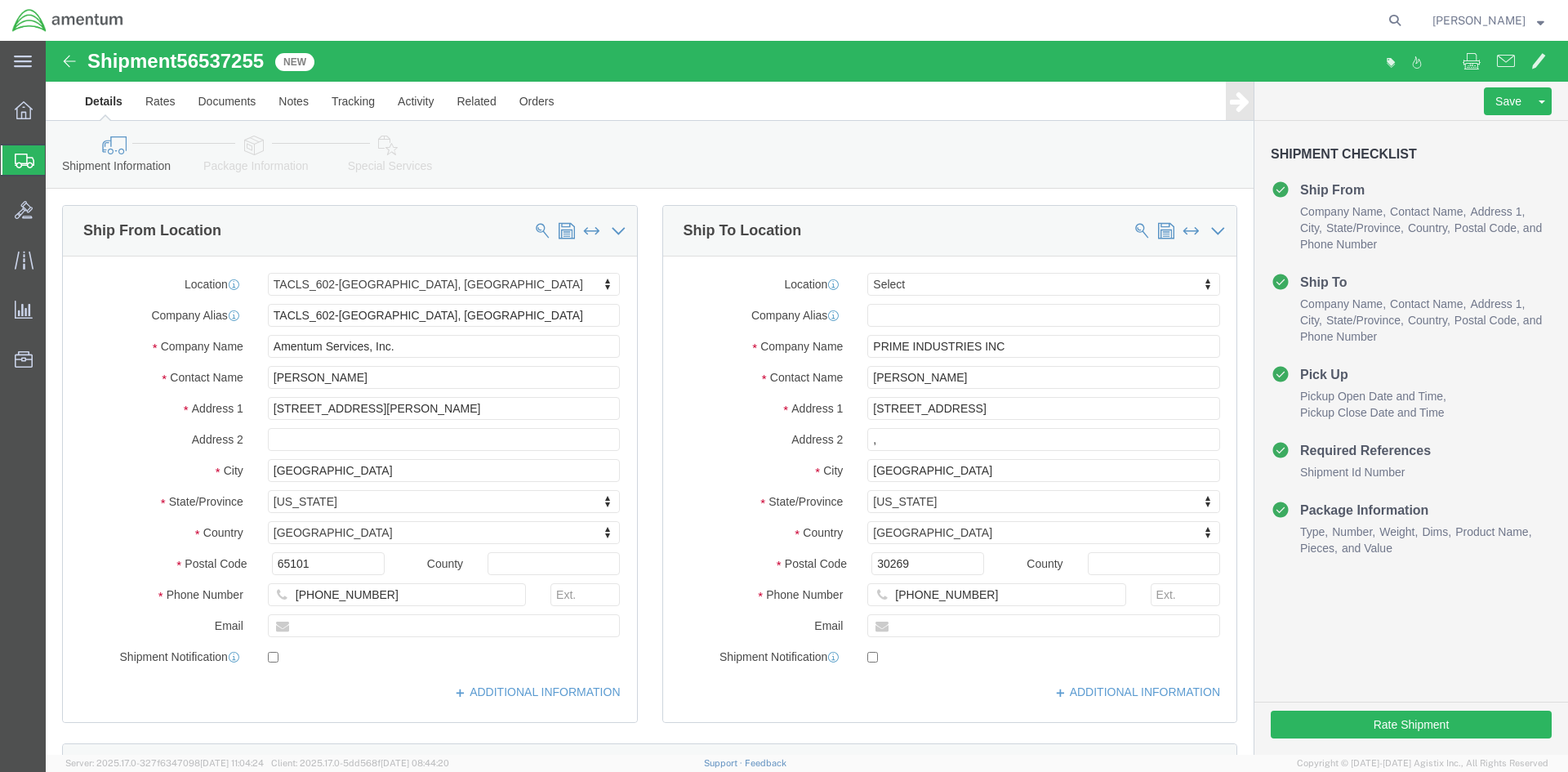
select select "42707"
select select
click button "Rate Shipment"
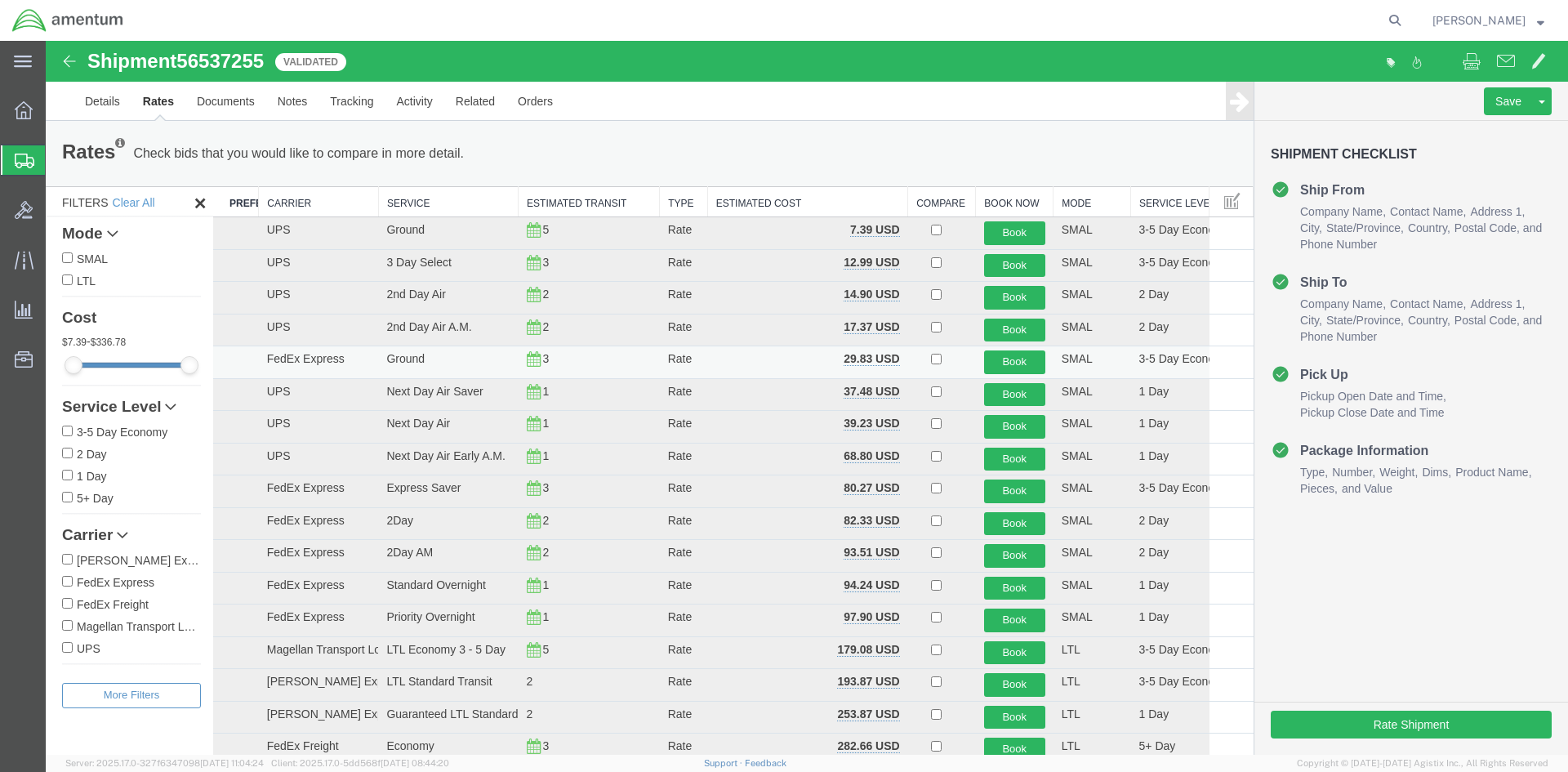
click at [405, 369] on td "Ground" at bounding box center [448, 363] width 140 height 33
click at [1004, 361] on button "Book" at bounding box center [1015, 362] width 61 height 24
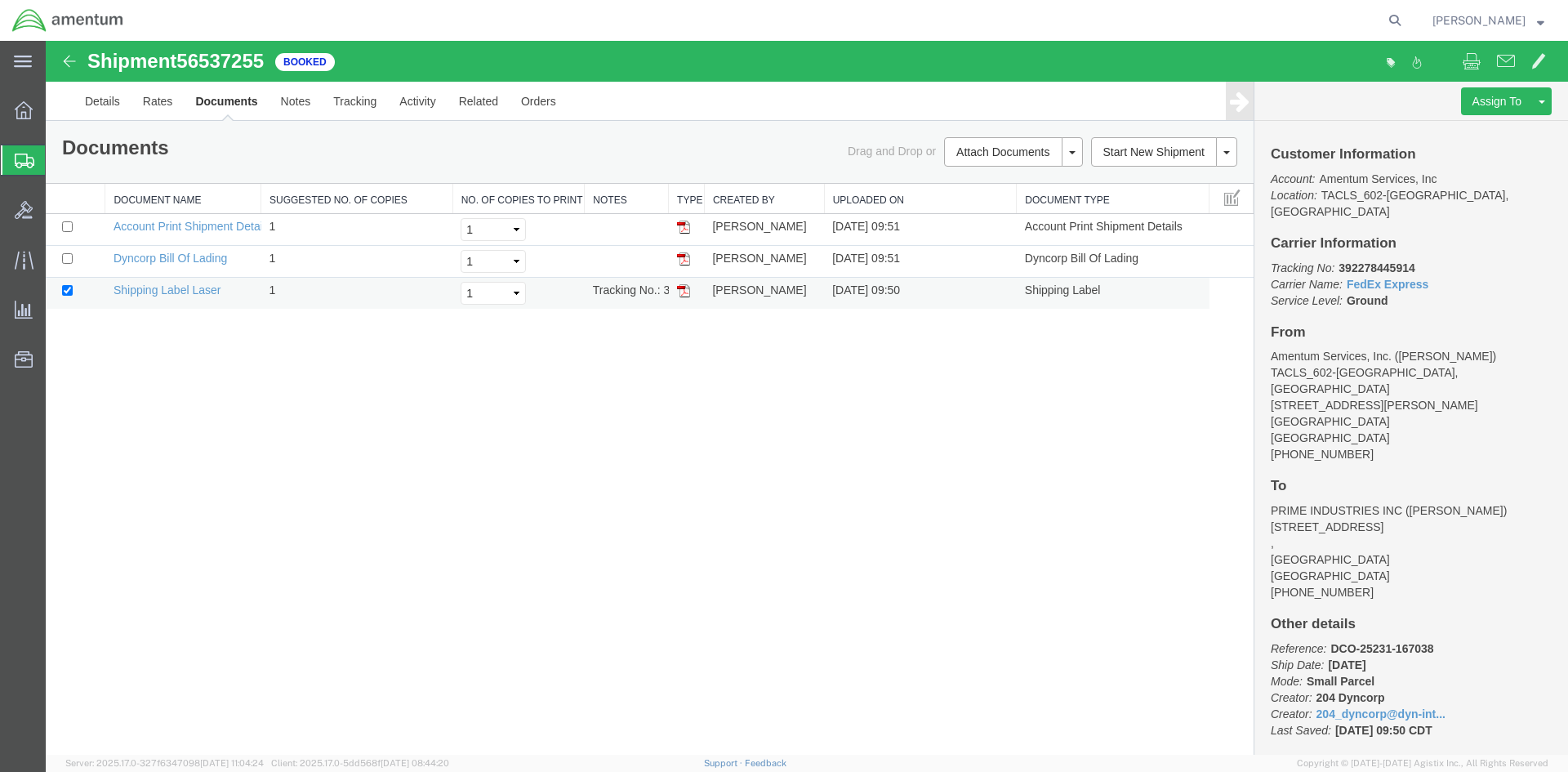
click at [682, 293] on img at bounding box center [684, 291] width 13 height 13
